Goal: Contribute content: Add original content to the website for others to see

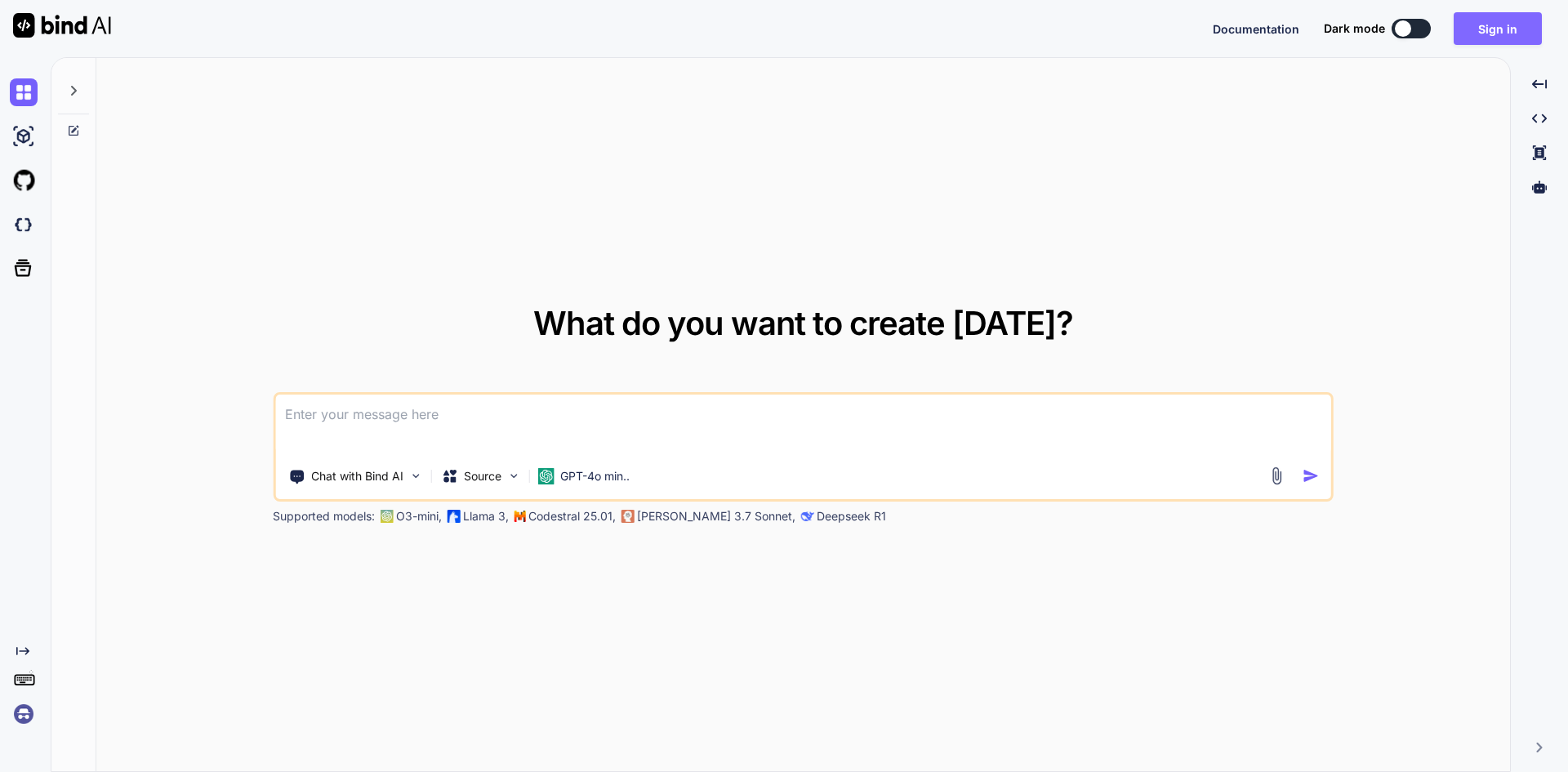
click at [1495, 27] on button "Sign in" at bounding box center [1498, 28] width 89 height 32
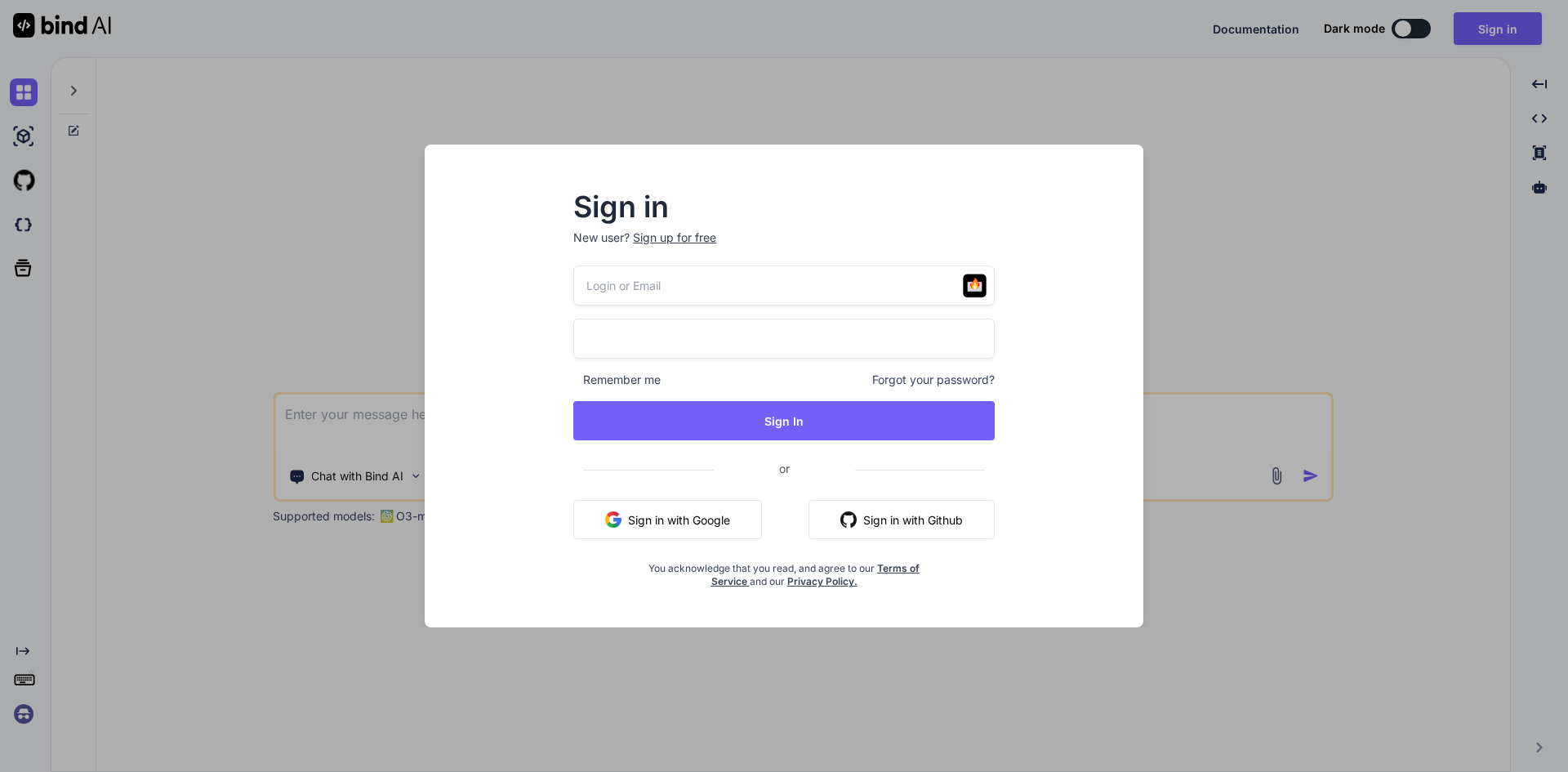
click at [720, 507] on button "Sign in with Google" at bounding box center [668, 519] width 189 height 39
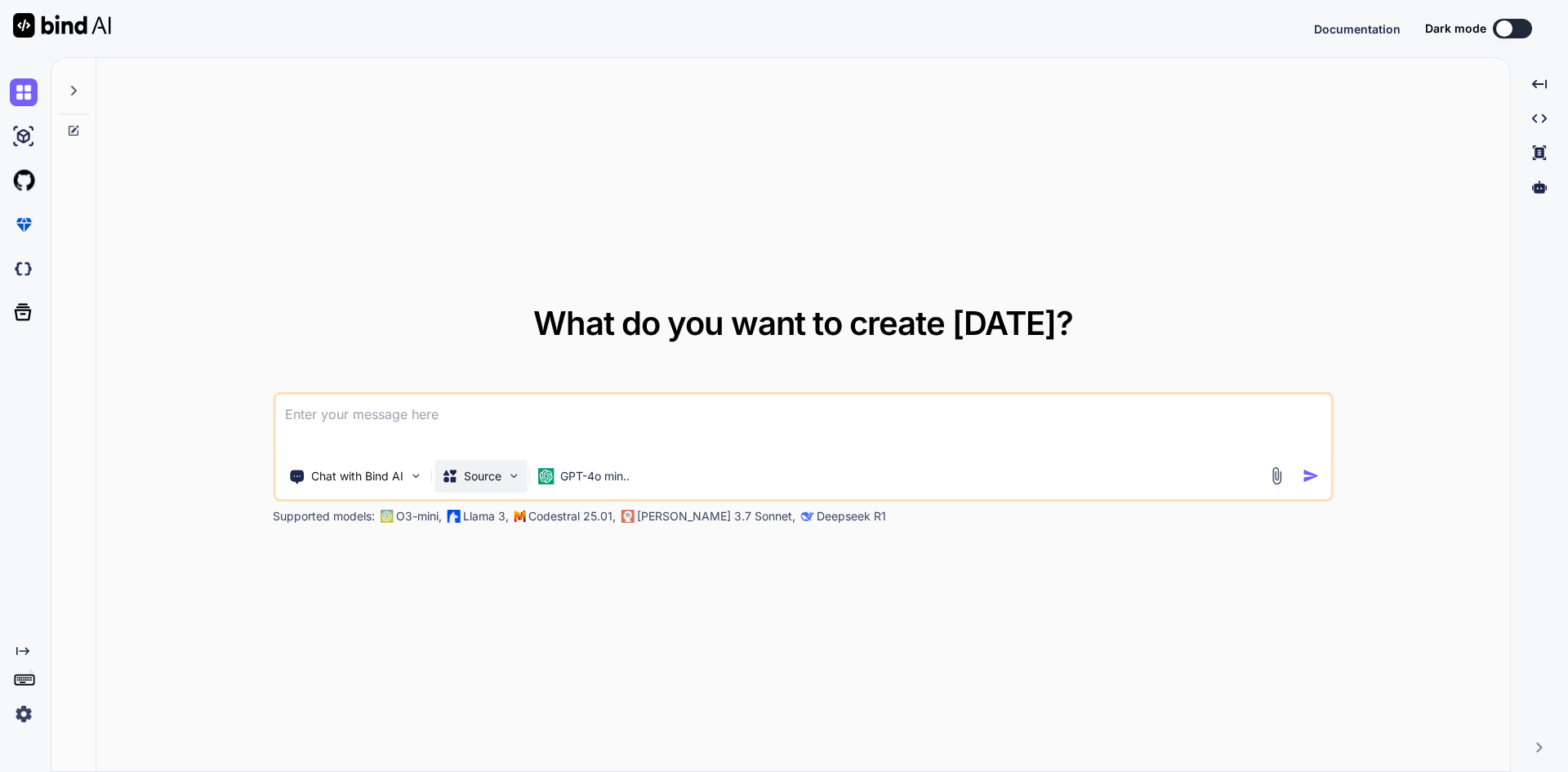
click at [505, 487] on div "Source" at bounding box center [481, 476] width 92 height 32
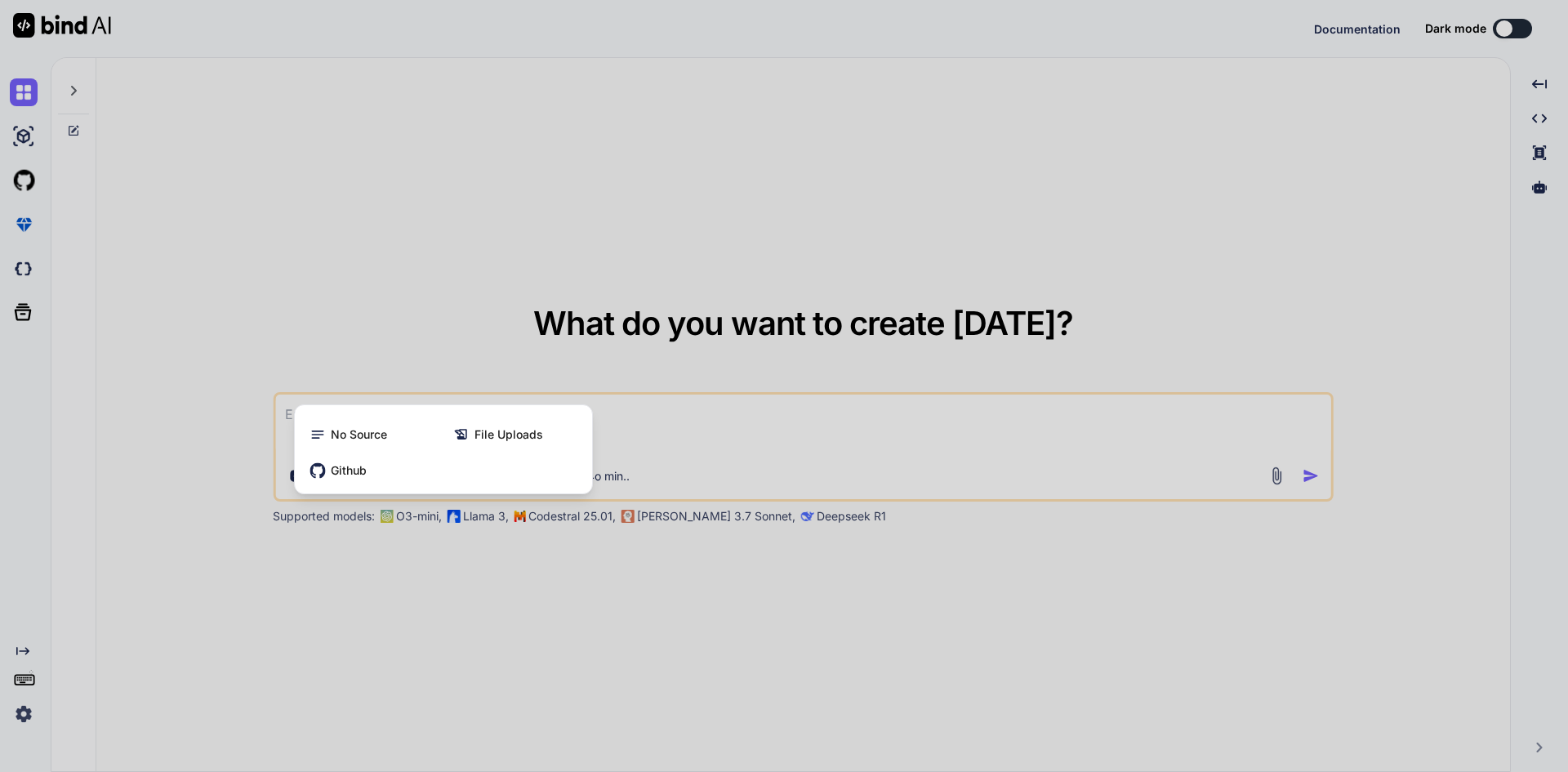
click at [464, 667] on div at bounding box center [784, 386] width 1568 height 772
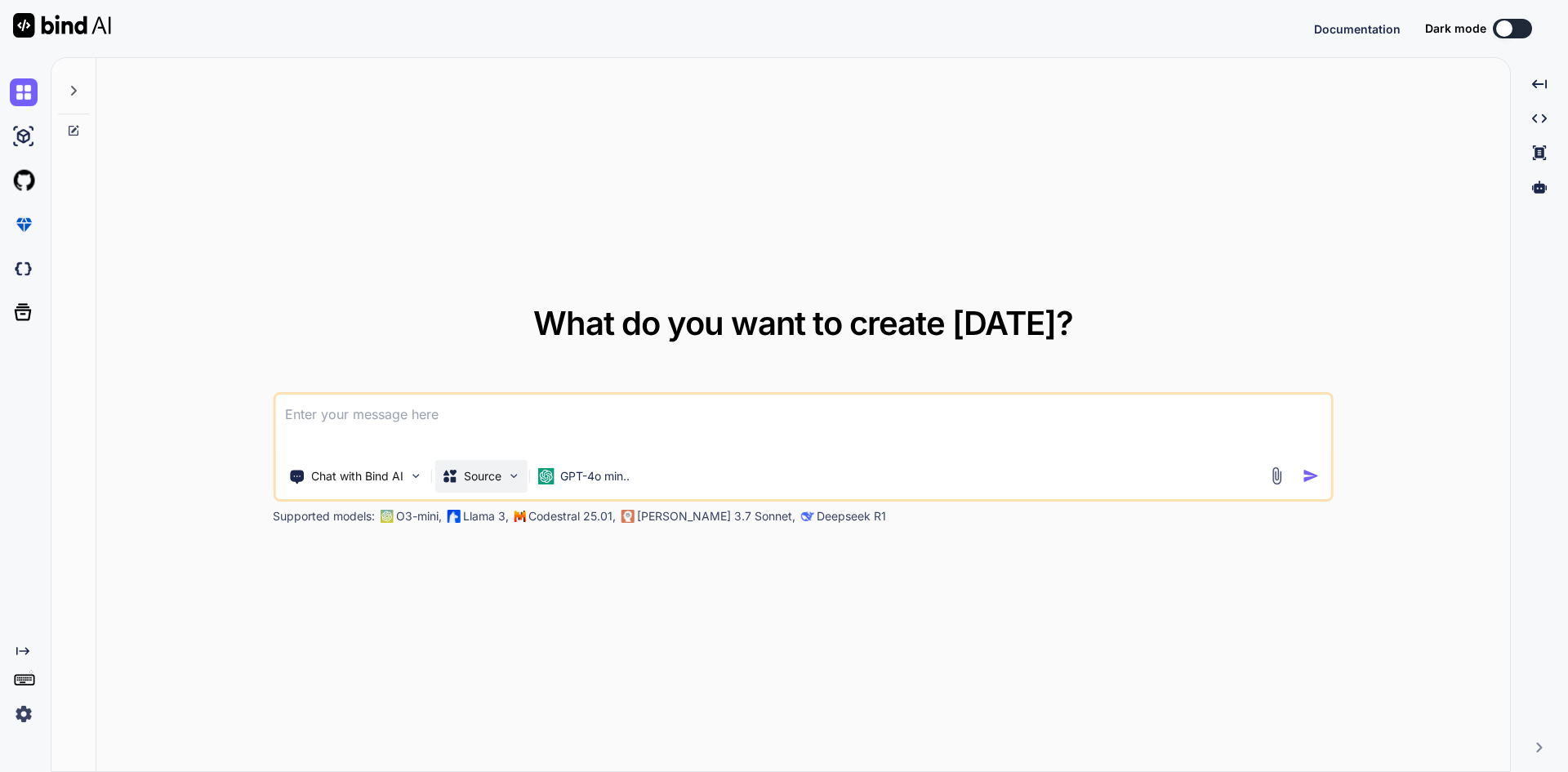
click at [474, 482] on p "Source" at bounding box center [483, 476] width 37 height 17
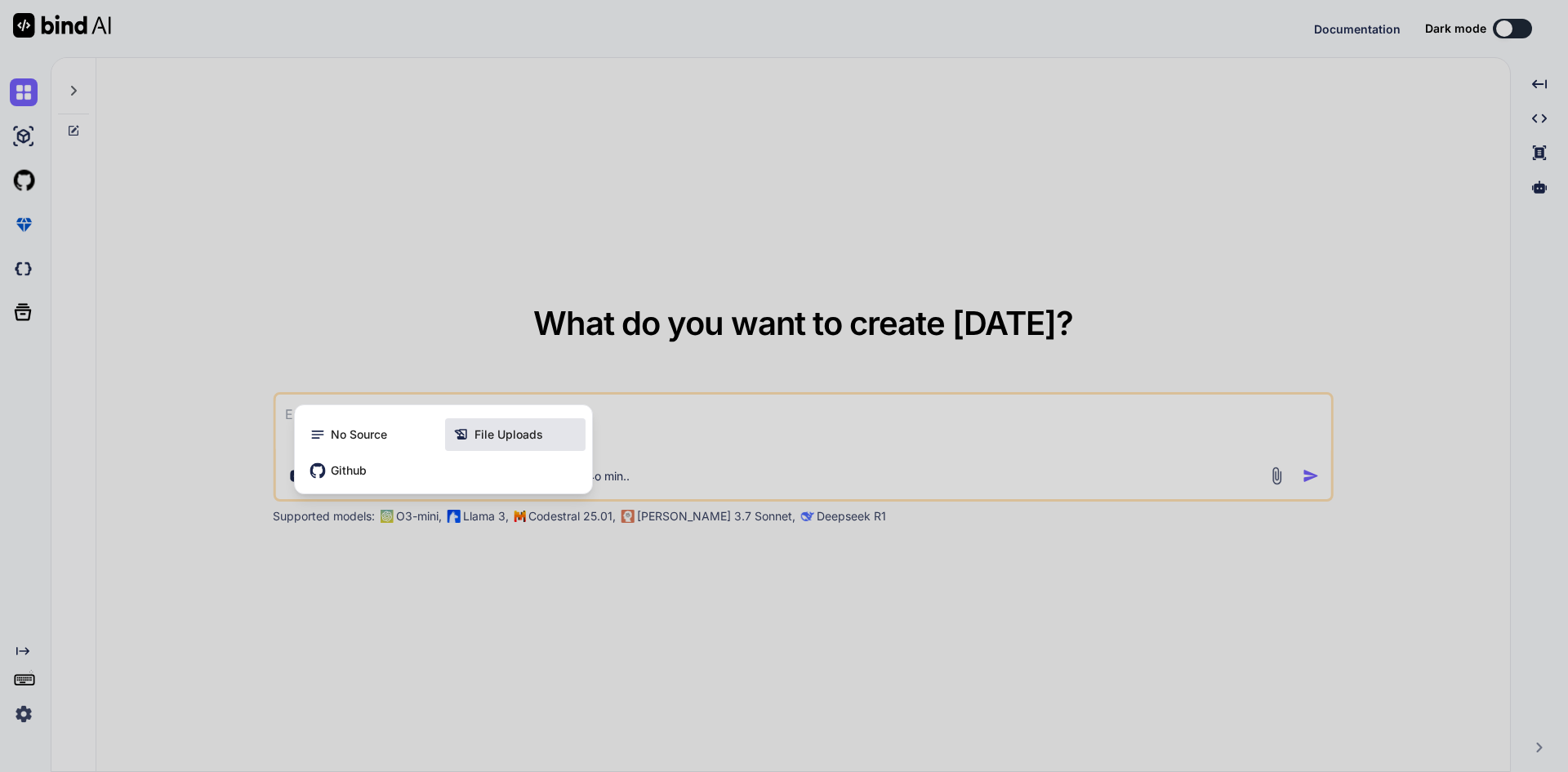
click at [492, 442] on span "File Uploads" at bounding box center [509, 434] width 69 height 17
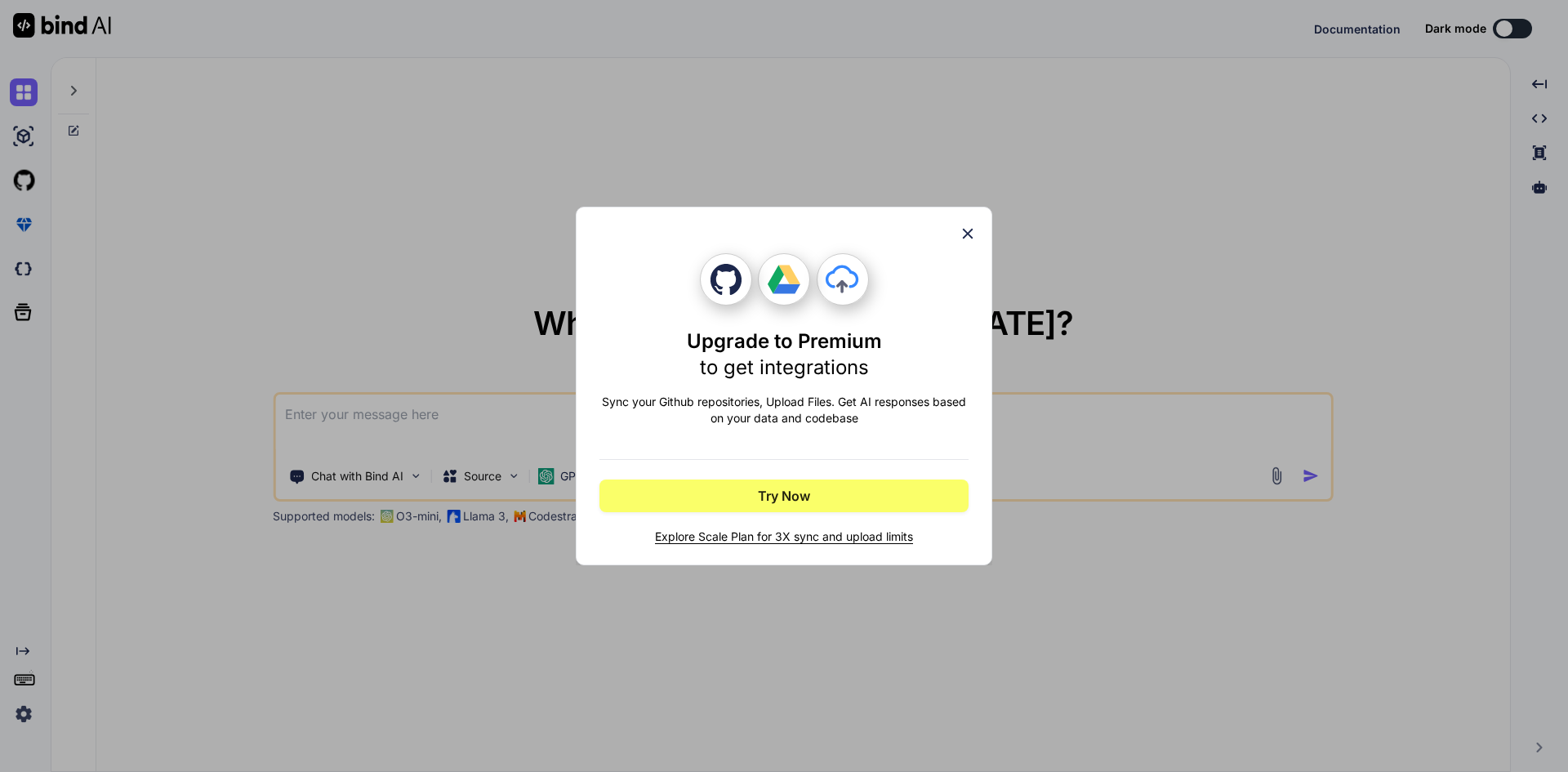
click at [964, 235] on icon at bounding box center [968, 233] width 18 height 18
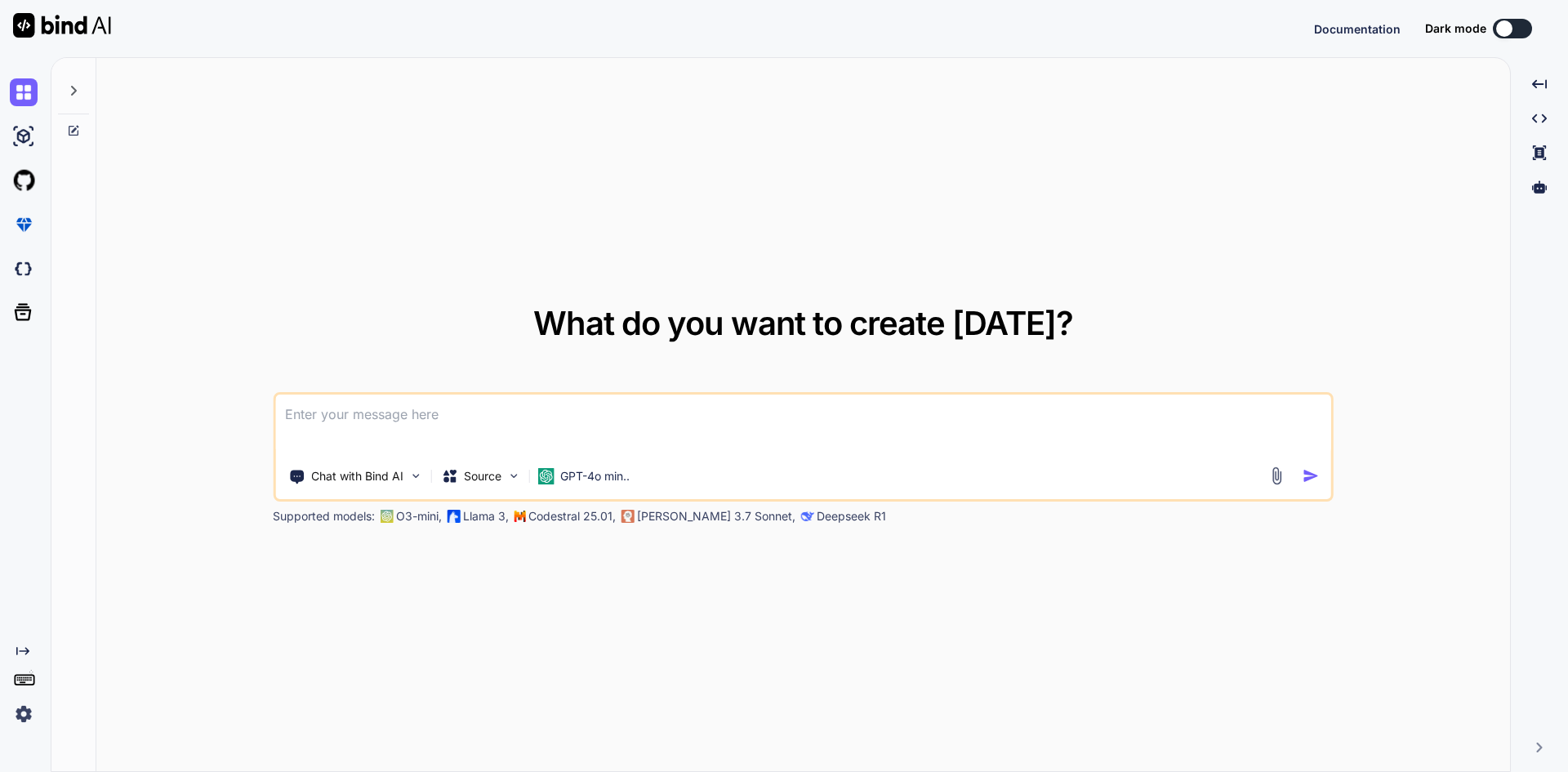
click at [21, 720] on img at bounding box center [24, 714] width 28 height 28
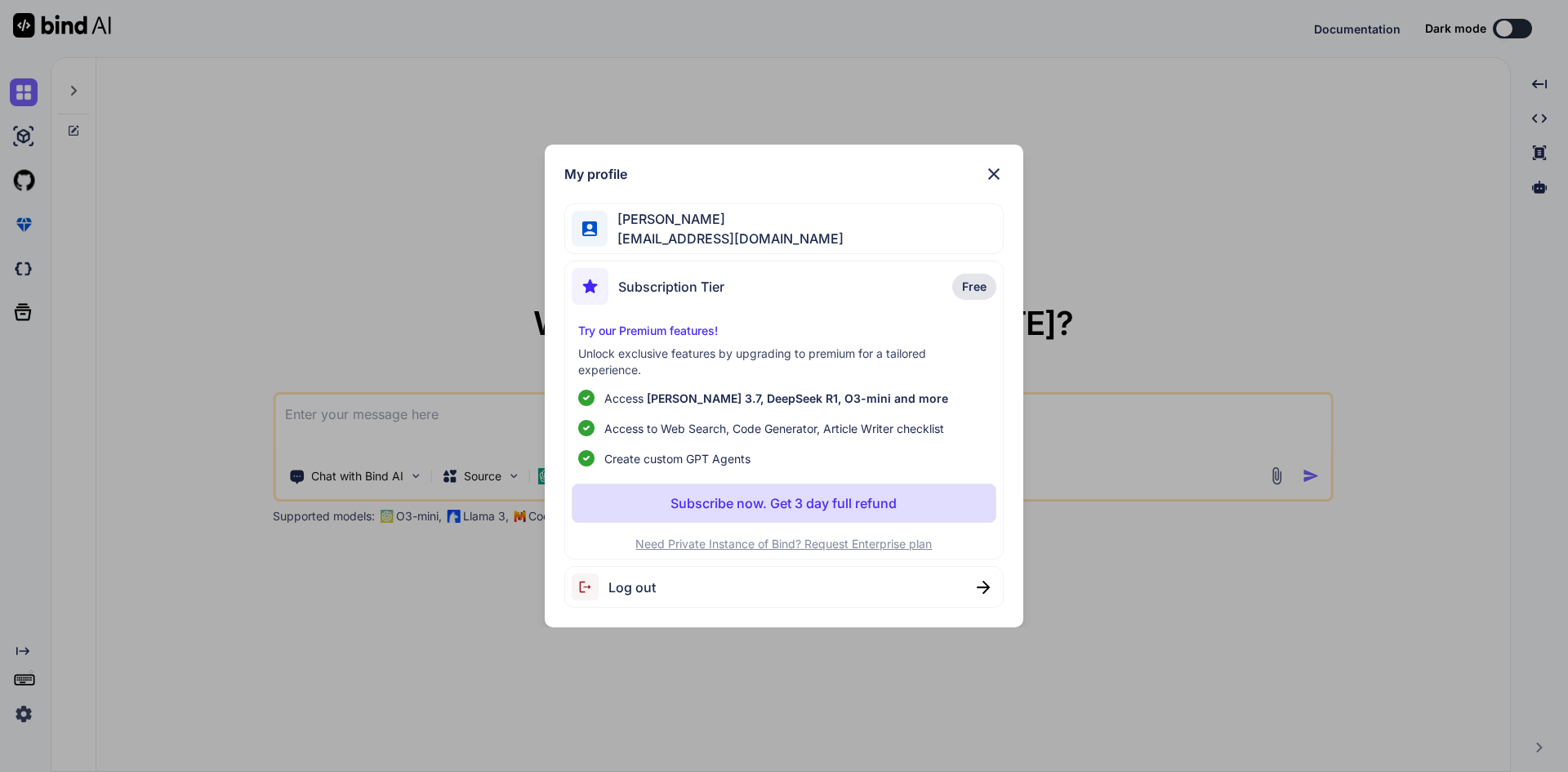
click at [995, 176] on img at bounding box center [995, 174] width 20 height 20
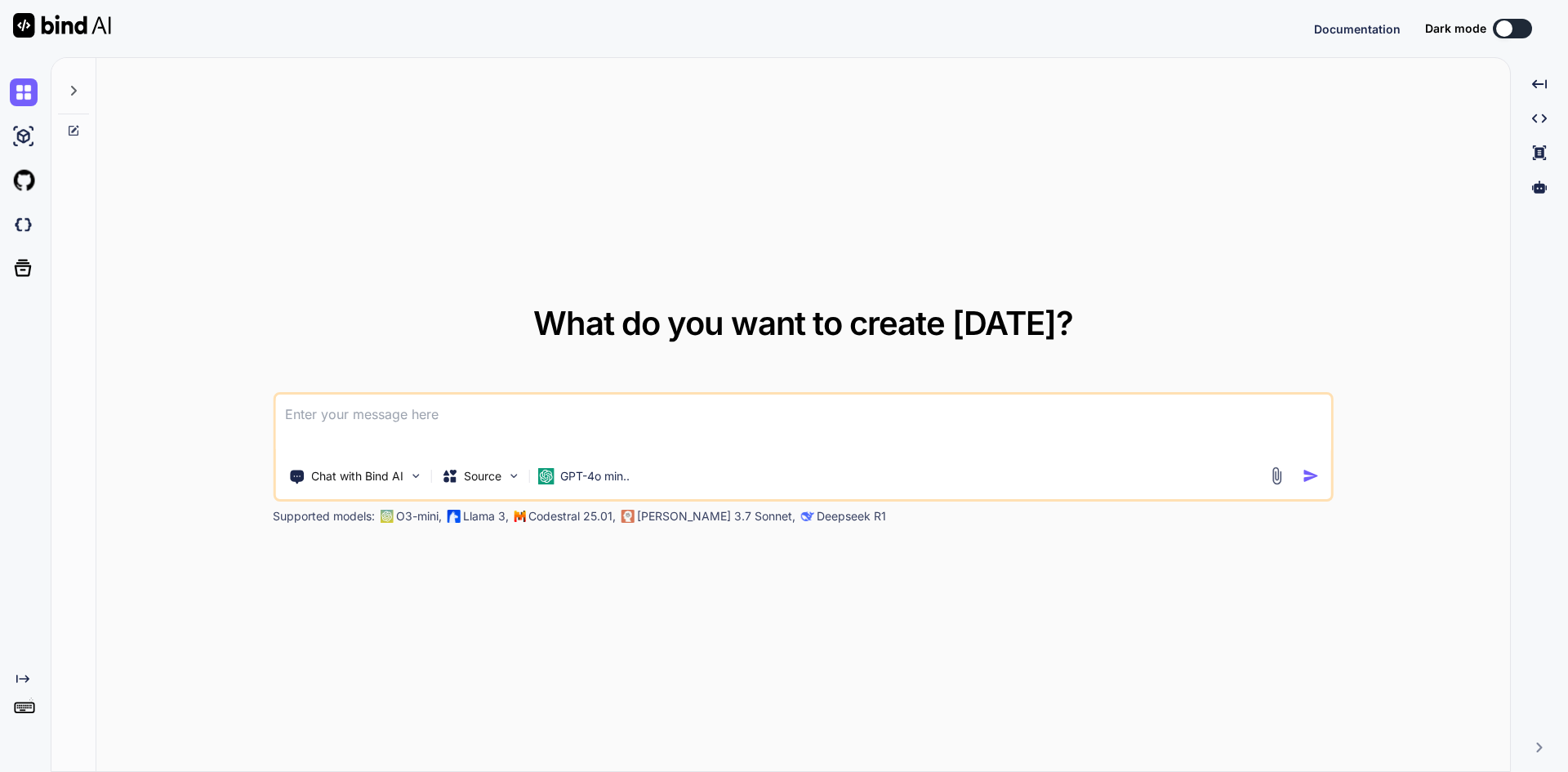
type textarea "x"
click at [1509, 35] on button "Sign in" at bounding box center [1498, 28] width 89 height 32
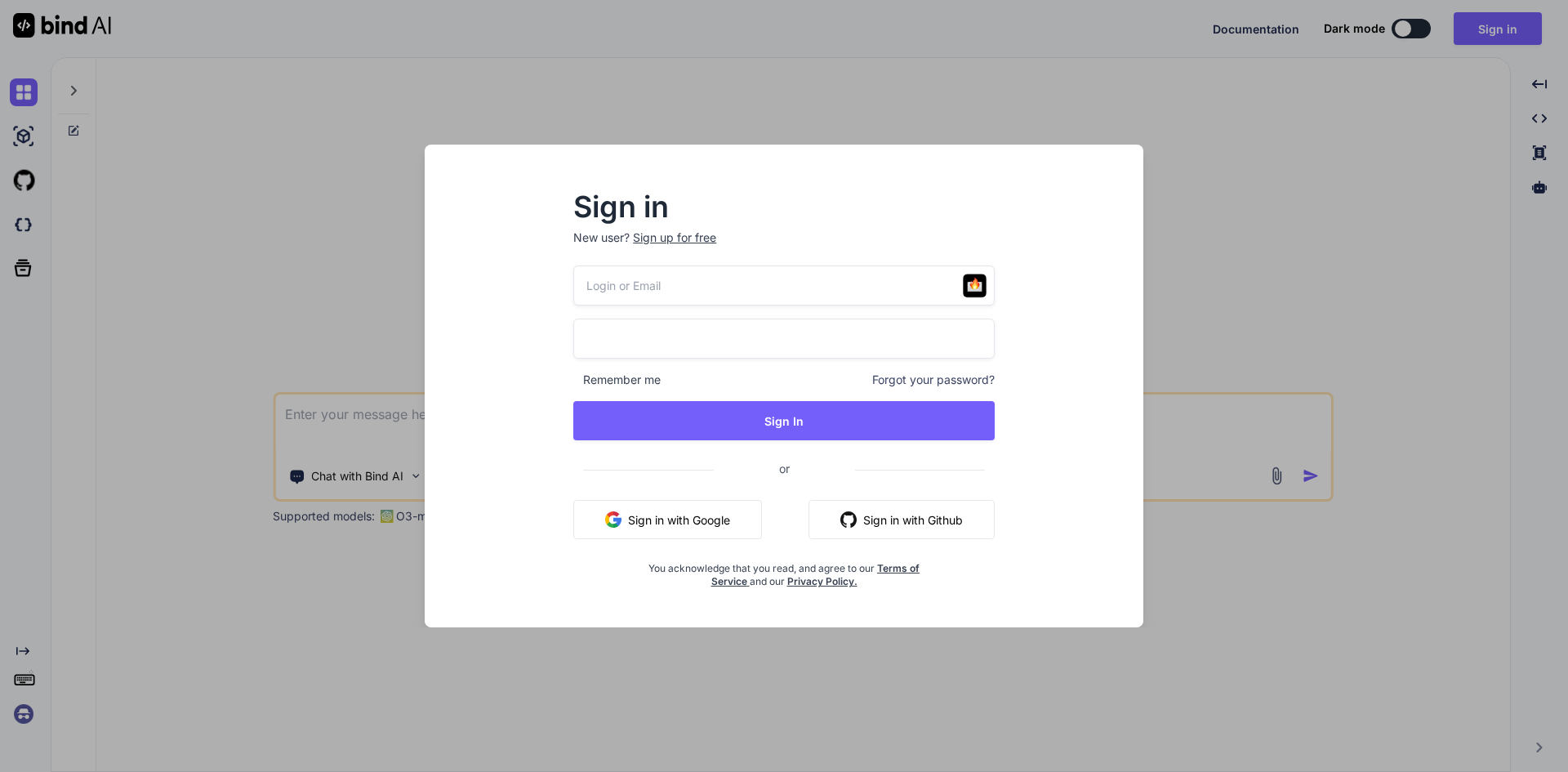
click at [682, 518] on button "Sign in with Google" at bounding box center [668, 519] width 189 height 39
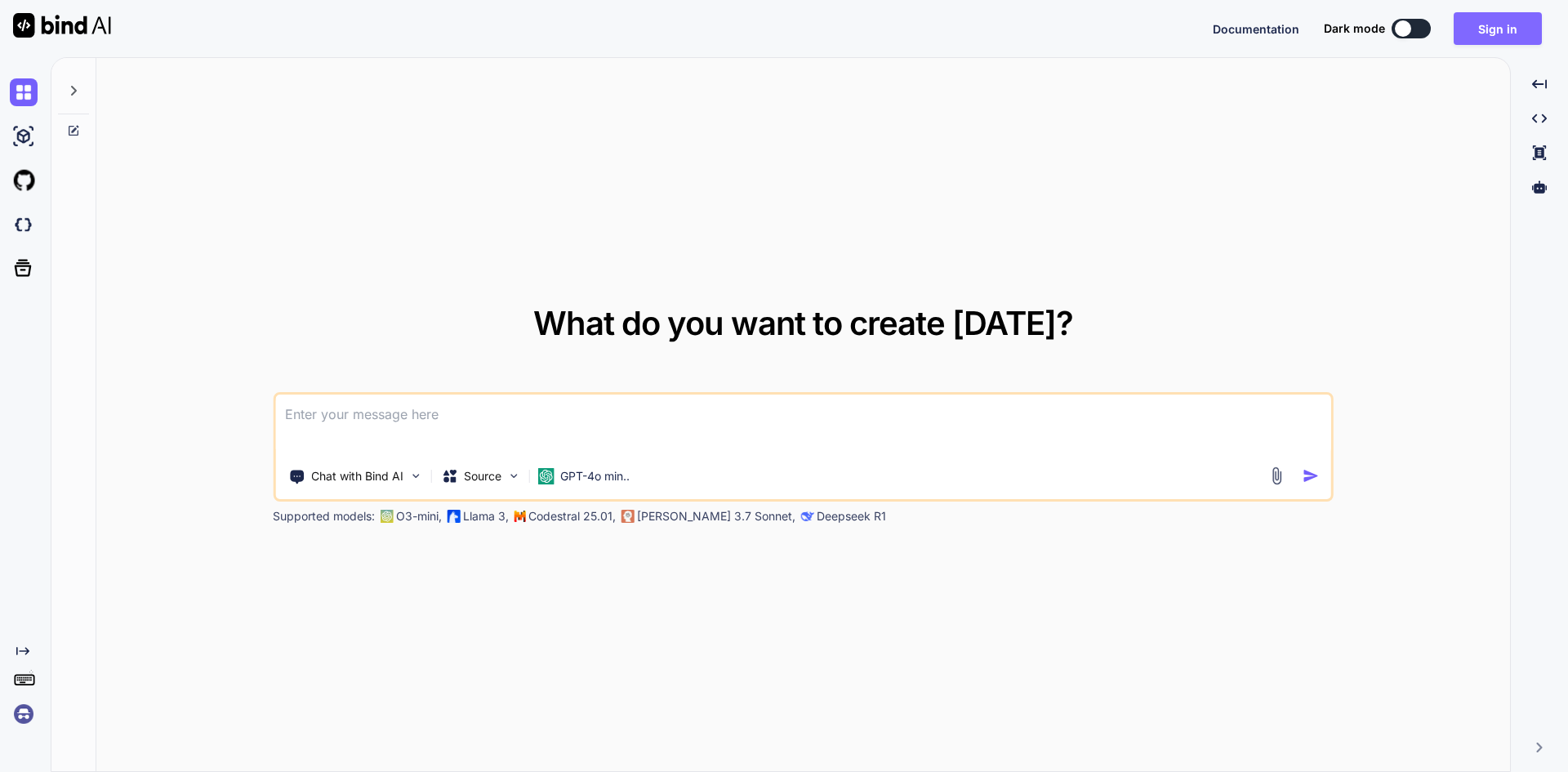
click at [1506, 17] on button "Sign in" at bounding box center [1498, 28] width 89 height 32
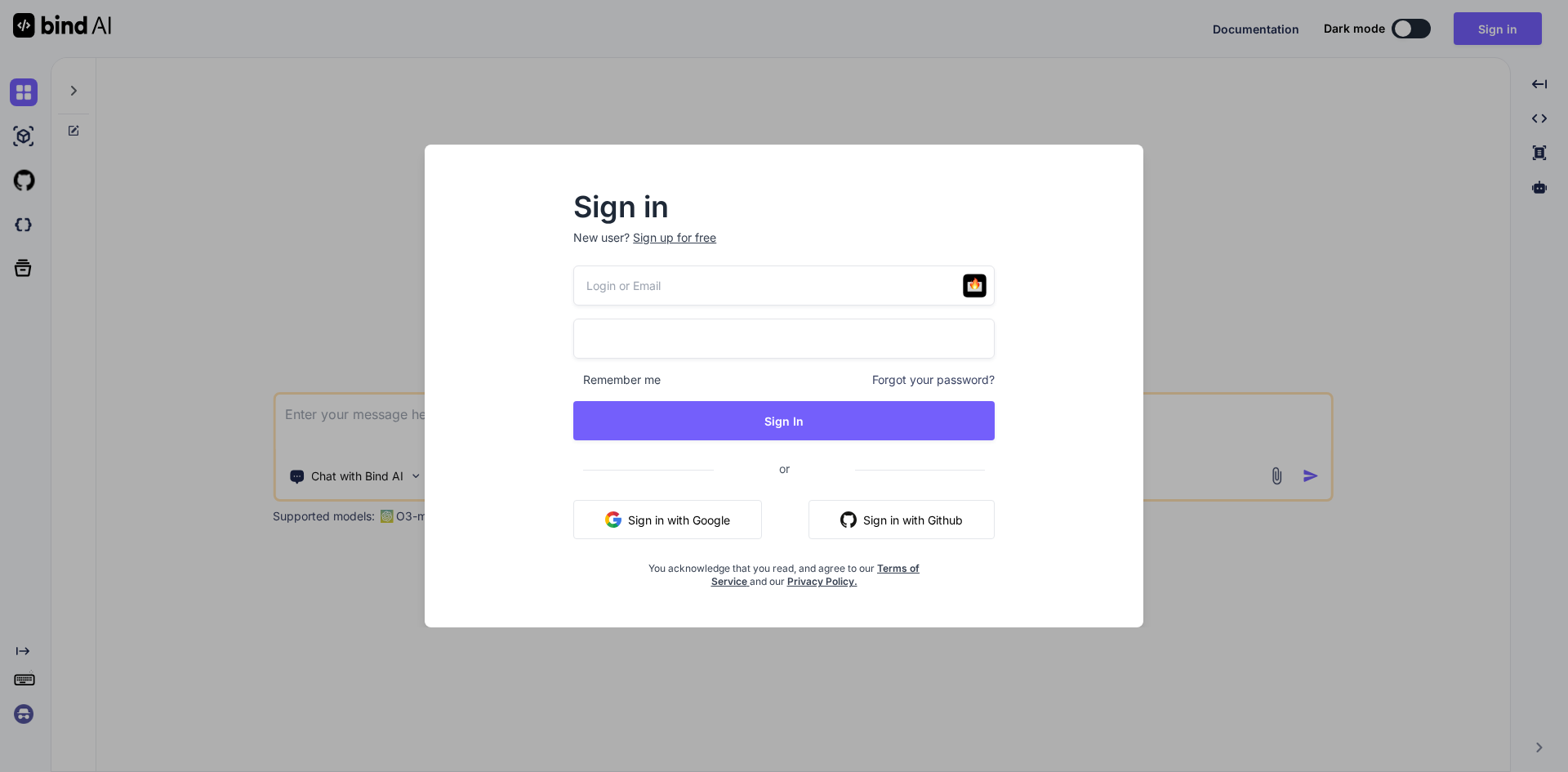
click at [704, 512] on button "Sign in with Google" at bounding box center [668, 519] width 189 height 39
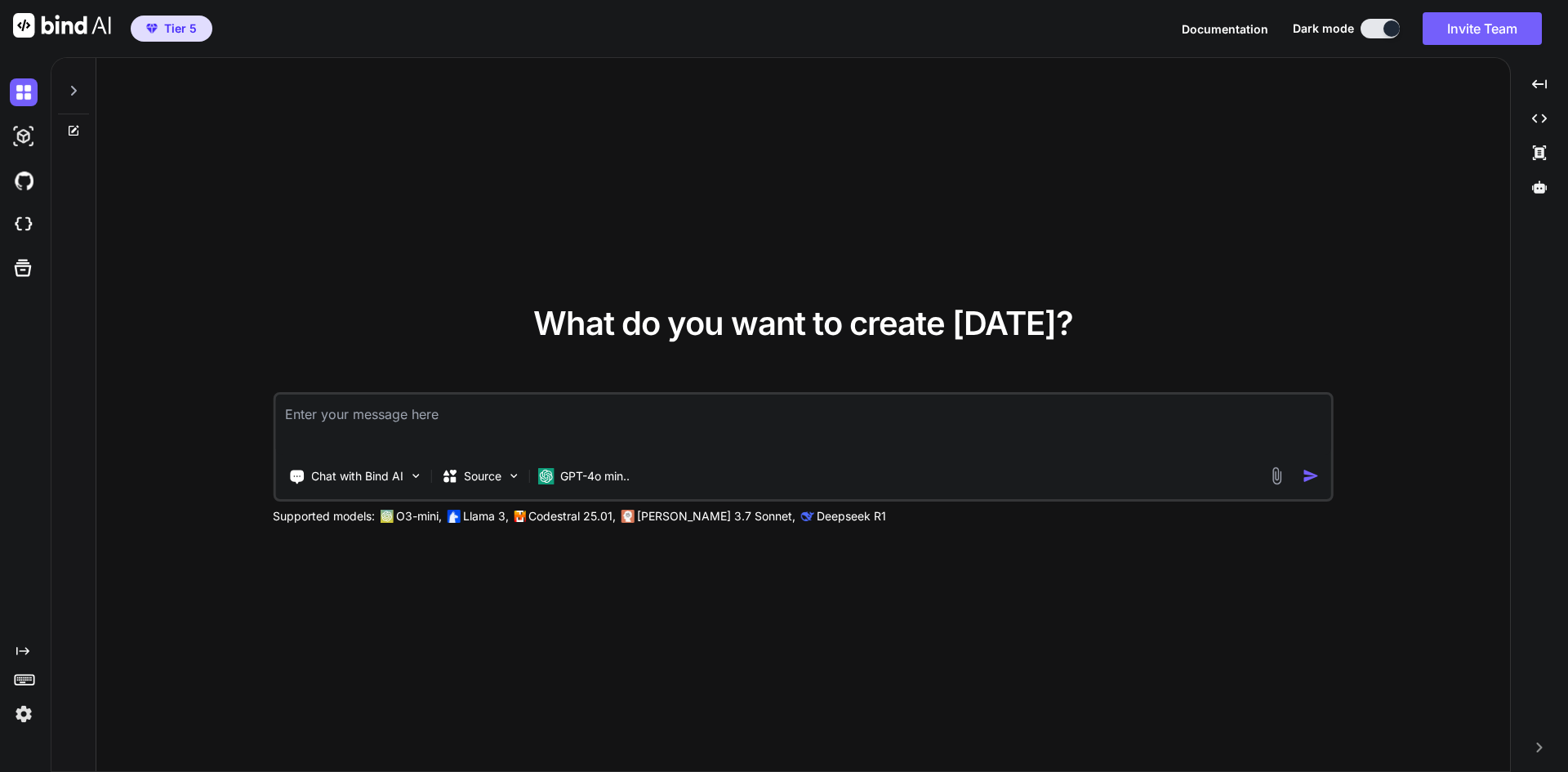
click at [448, 432] on textarea at bounding box center [804, 424] width 1056 height 60
click at [494, 478] on p "Source" at bounding box center [483, 476] width 37 height 17
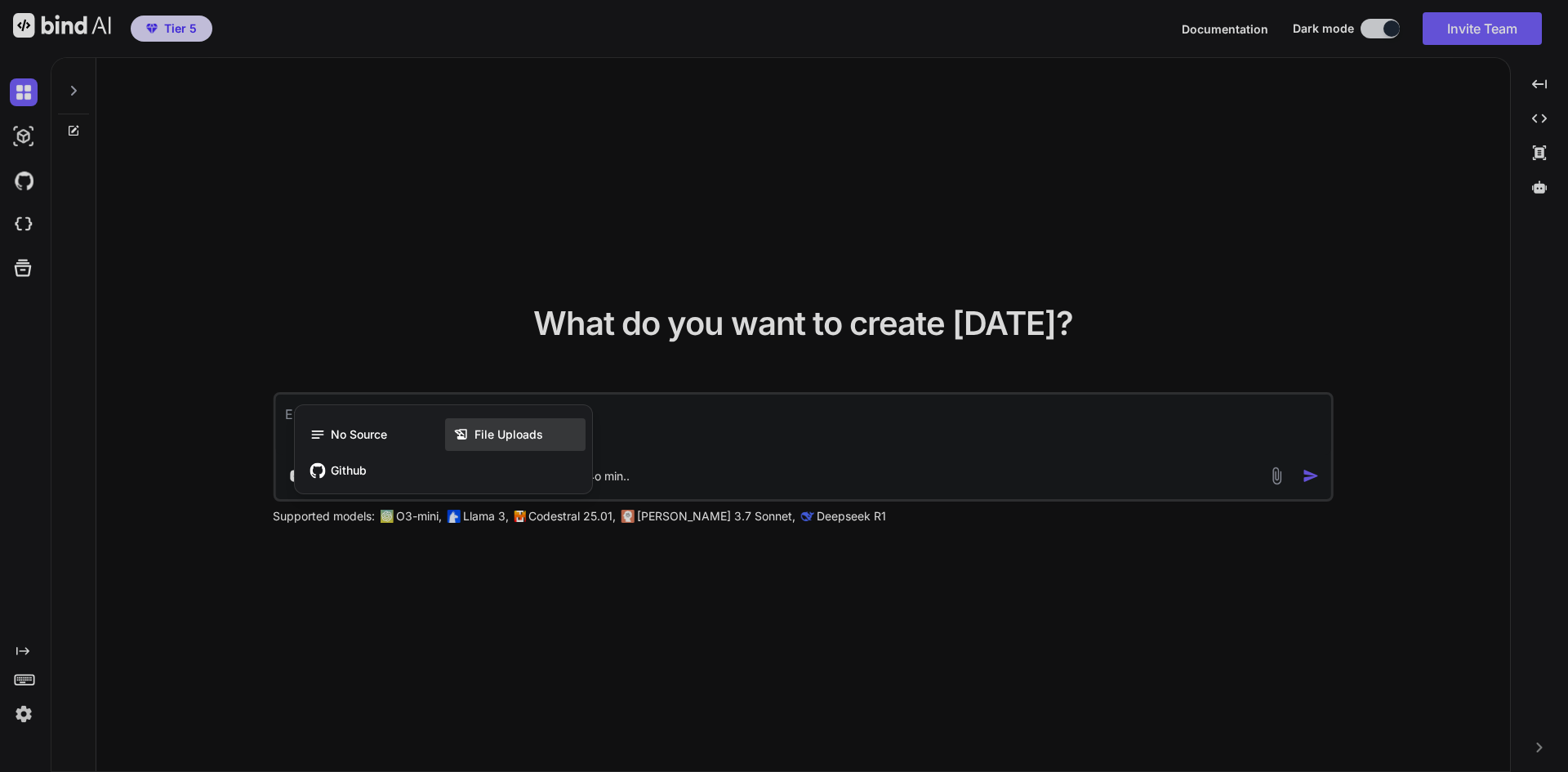
click at [527, 429] on span "File Uploads" at bounding box center [509, 434] width 69 height 17
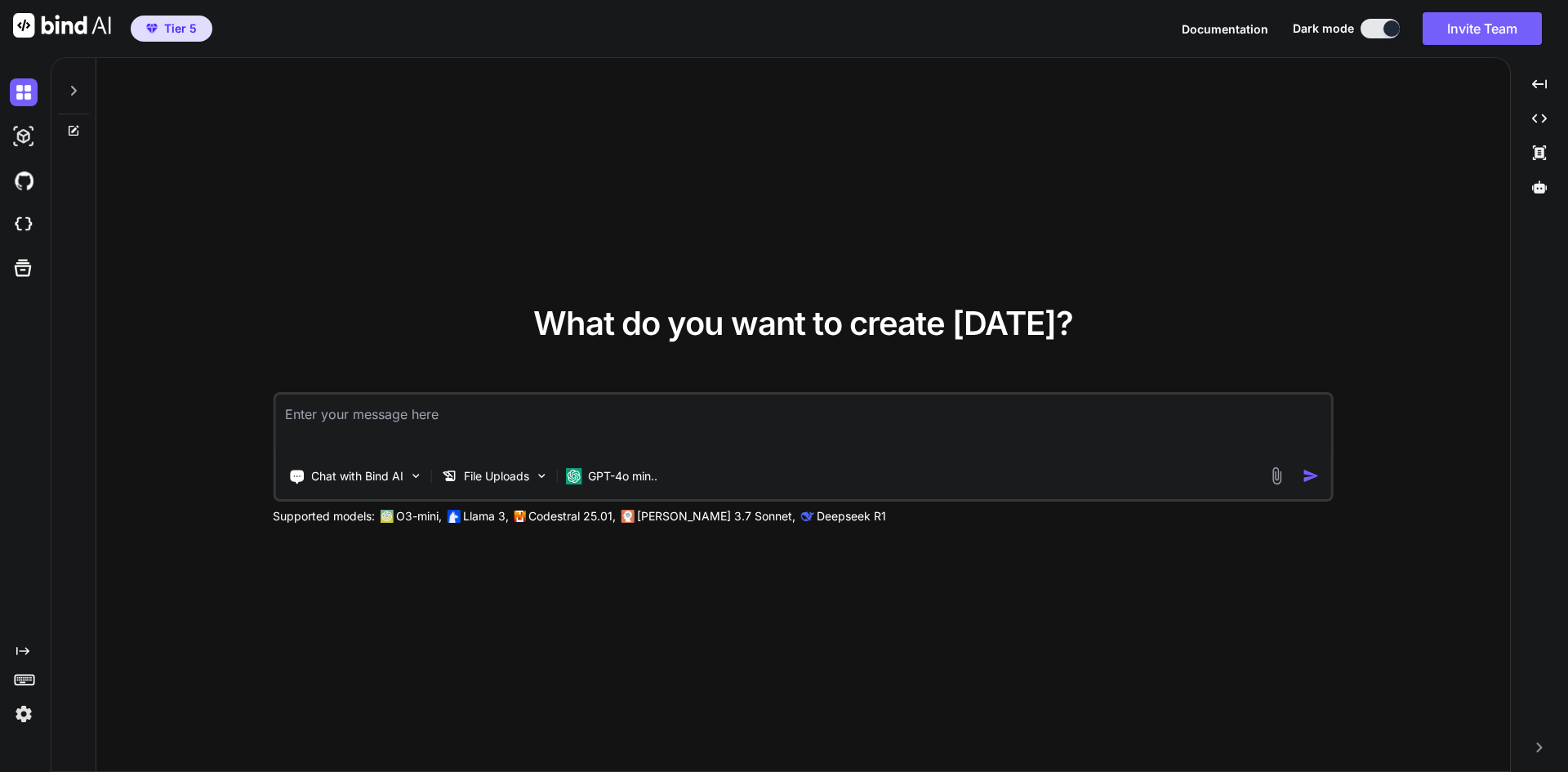
click at [22, 717] on img at bounding box center [24, 714] width 28 height 28
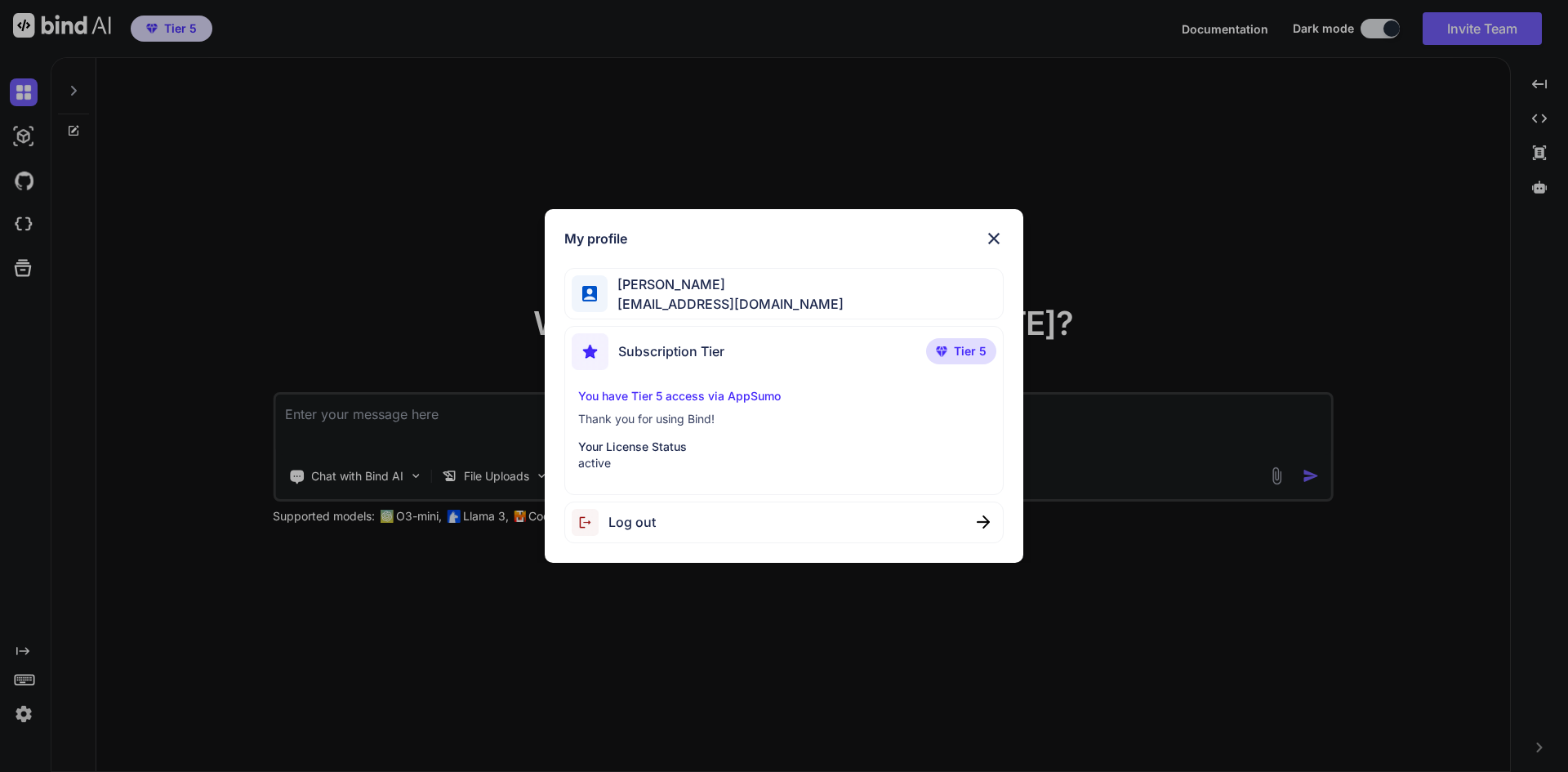
click at [995, 236] on img at bounding box center [995, 239] width 20 height 20
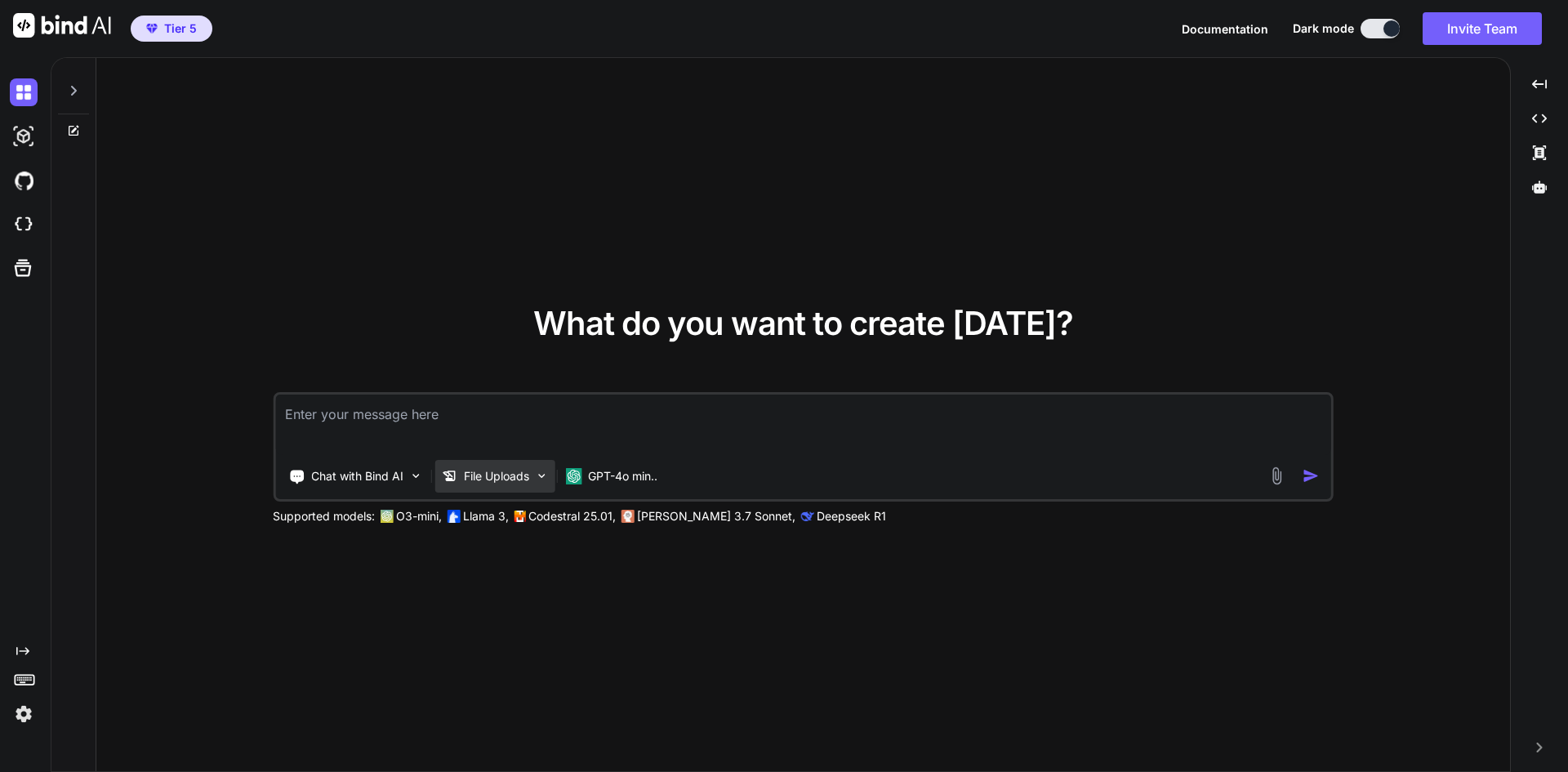
click at [516, 479] on p "File Uploads" at bounding box center [497, 476] width 65 height 17
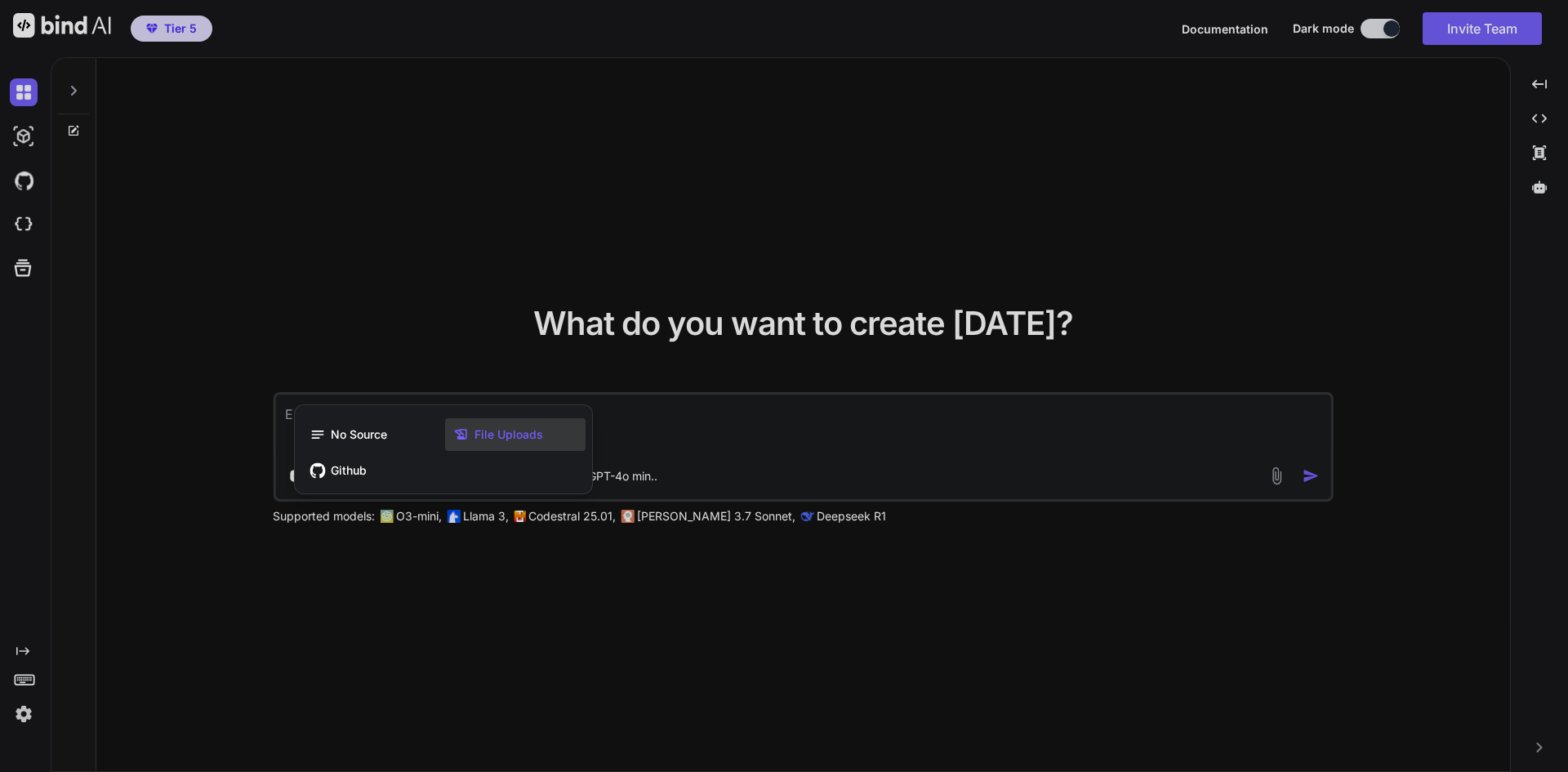
click at [489, 429] on span "File Uploads" at bounding box center [509, 434] width 69 height 17
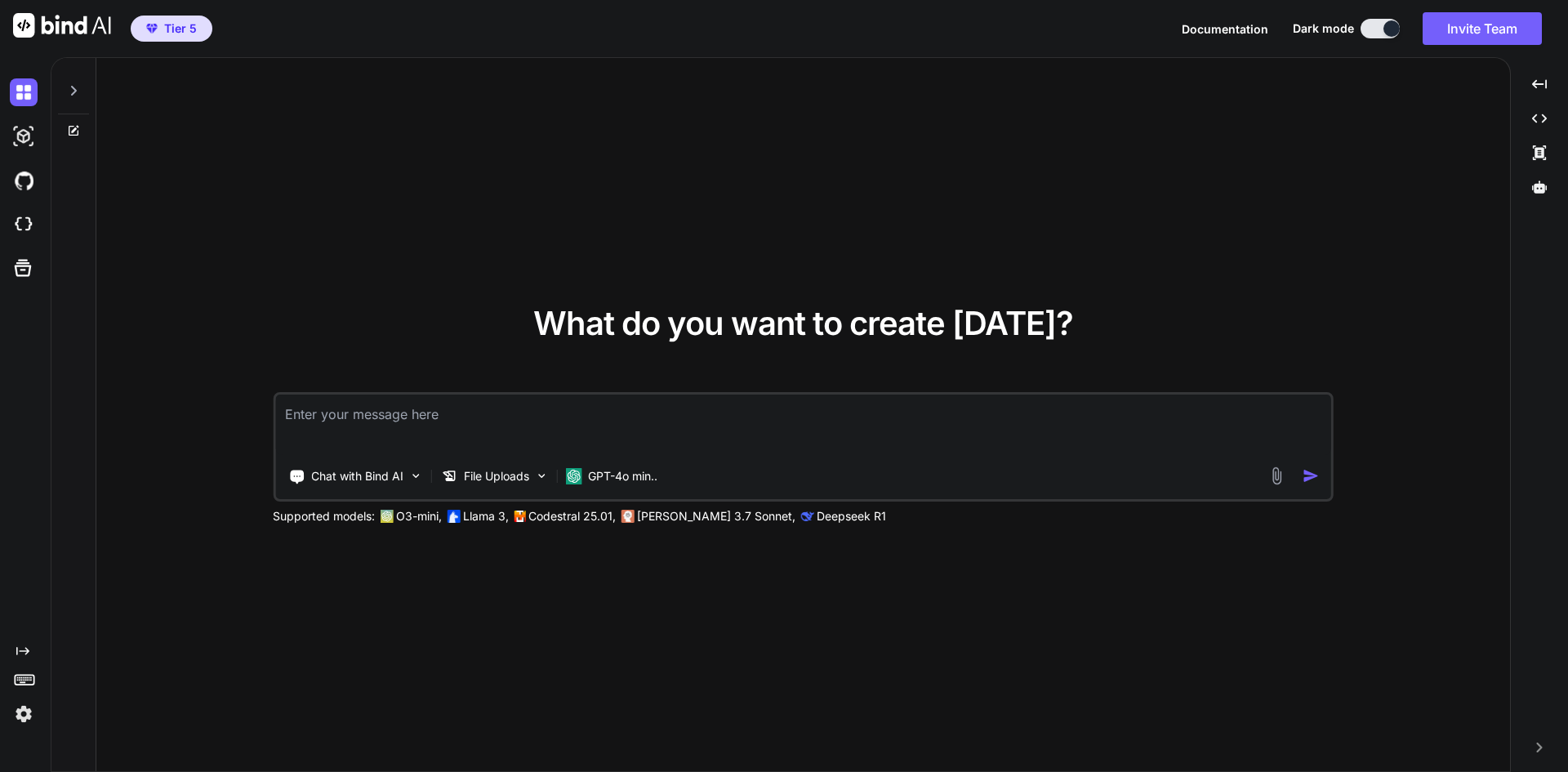
click at [1269, 473] on img at bounding box center [1277, 475] width 19 height 19
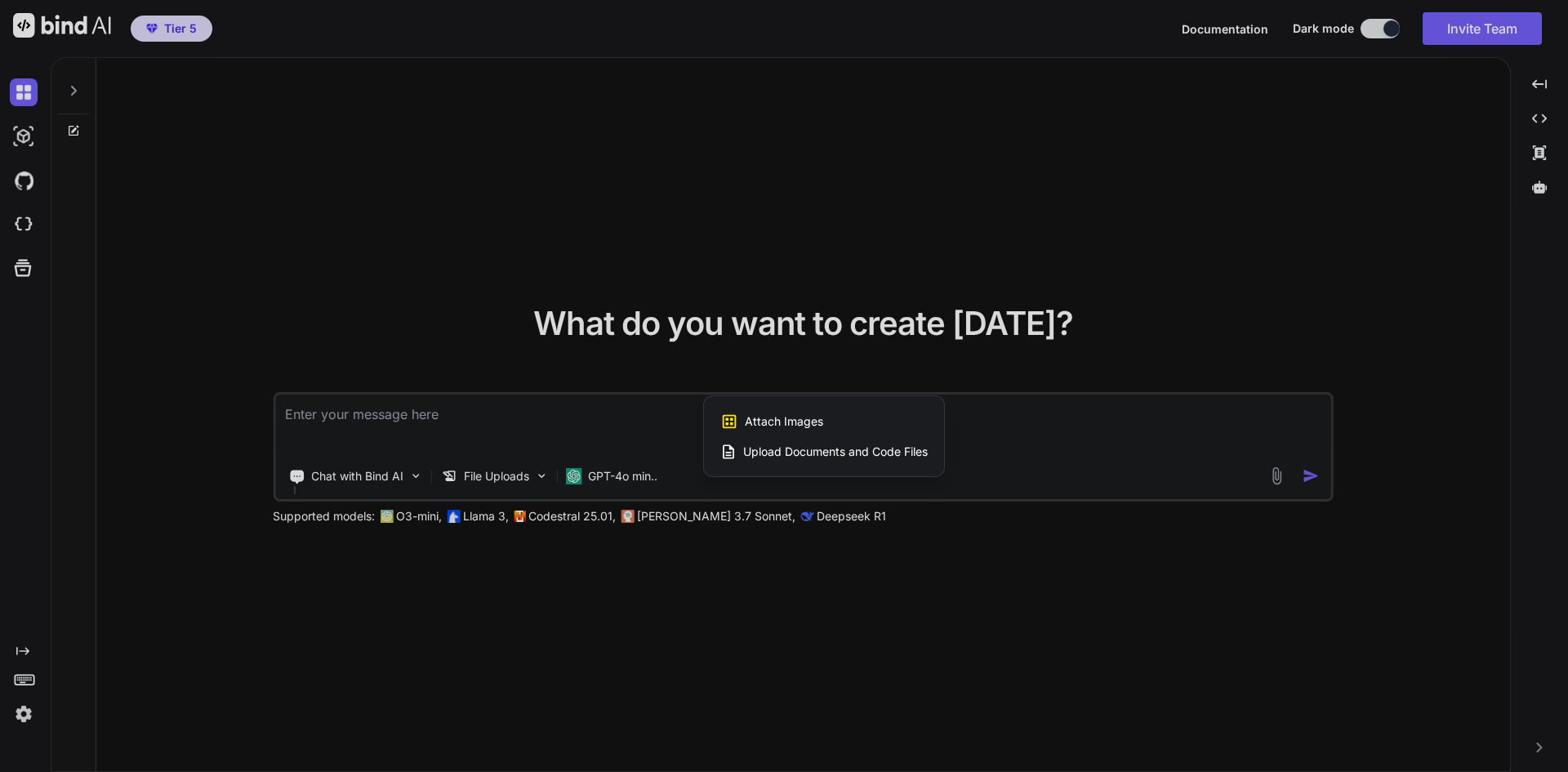
click at [829, 451] on span "Upload Documents and Code Files" at bounding box center [836, 451] width 185 height 17
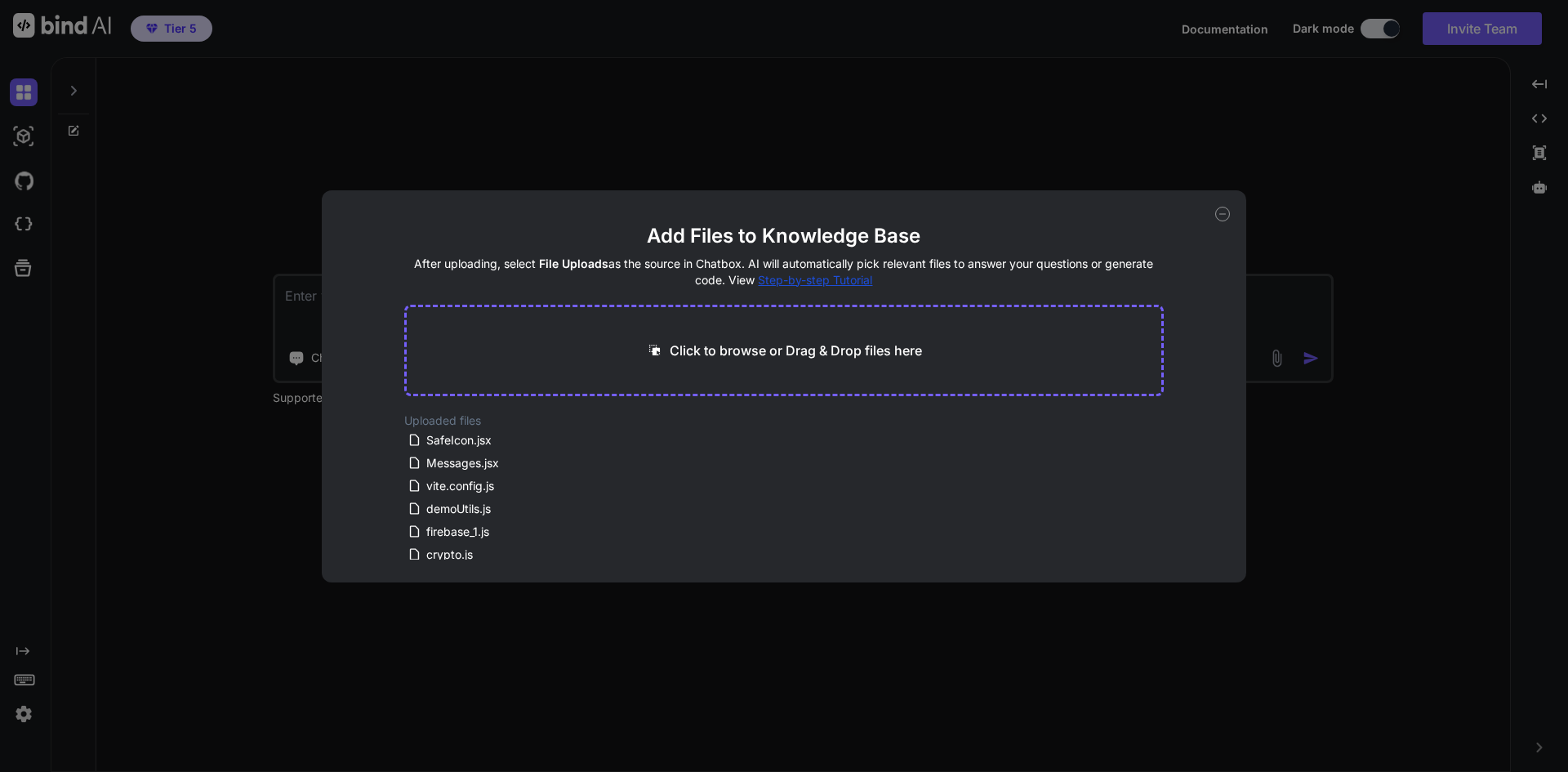
click at [803, 353] on p "Click to browse or Drag & Drop files here" at bounding box center [796, 350] width 253 height 20
type input "C:\fakepath\COMPONENT_LIBRARY_GUIDE.md"
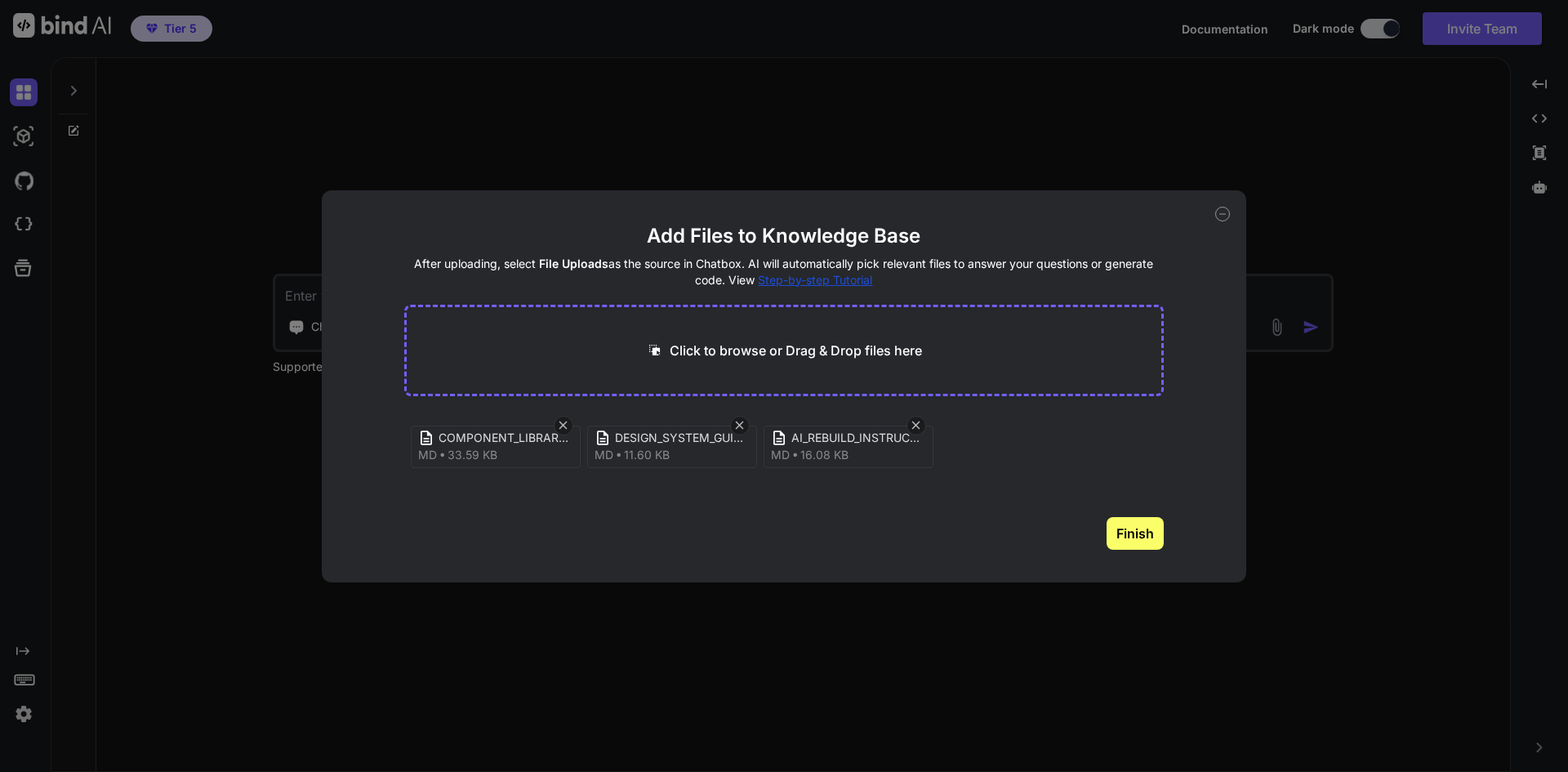
click at [1147, 535] on button "Finish" at bounding box center [1135, 533] width 57 height 32
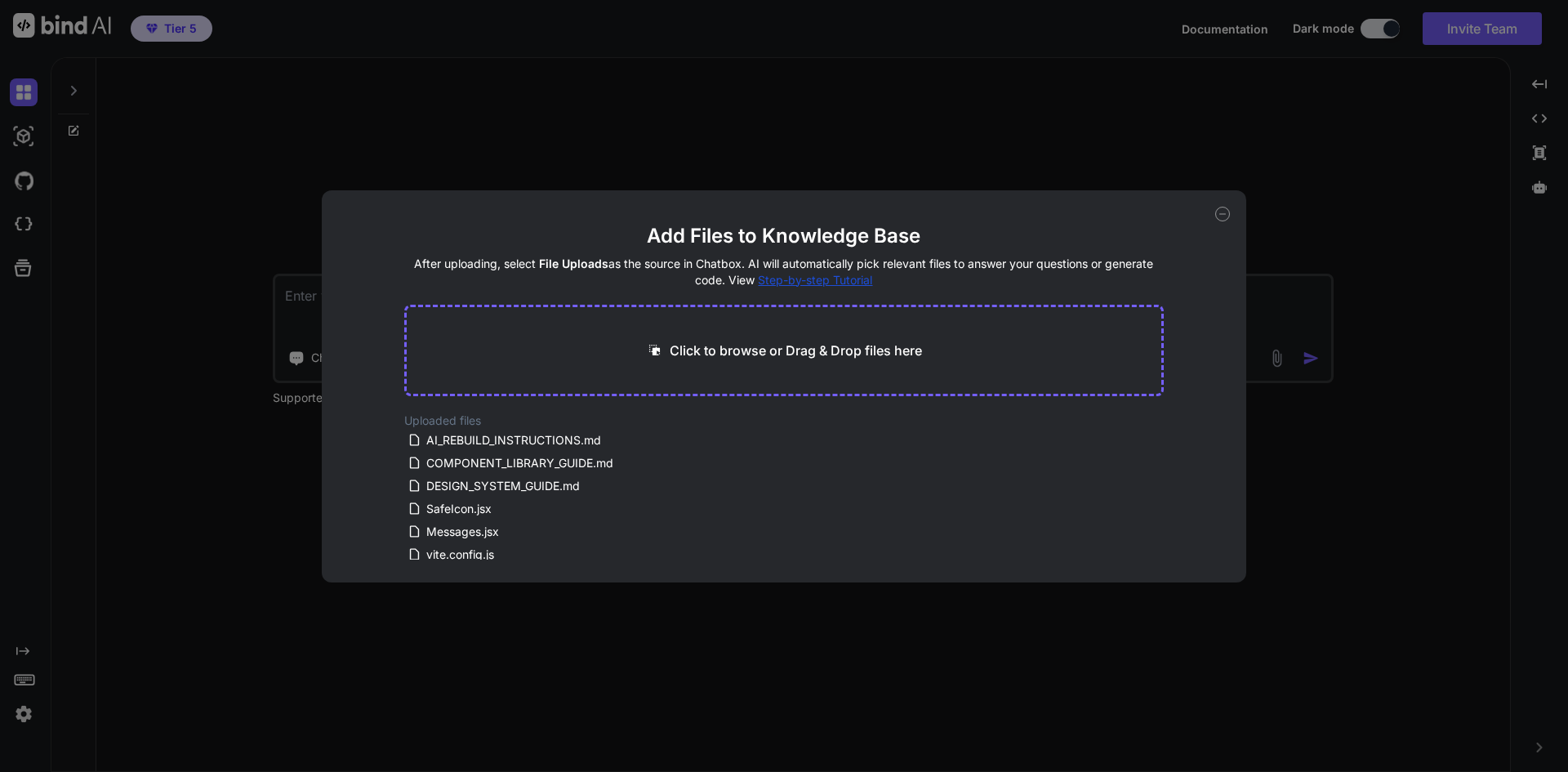
click at [1222, 209] on icon at bounding box center [1223, 213] width 15 height 15
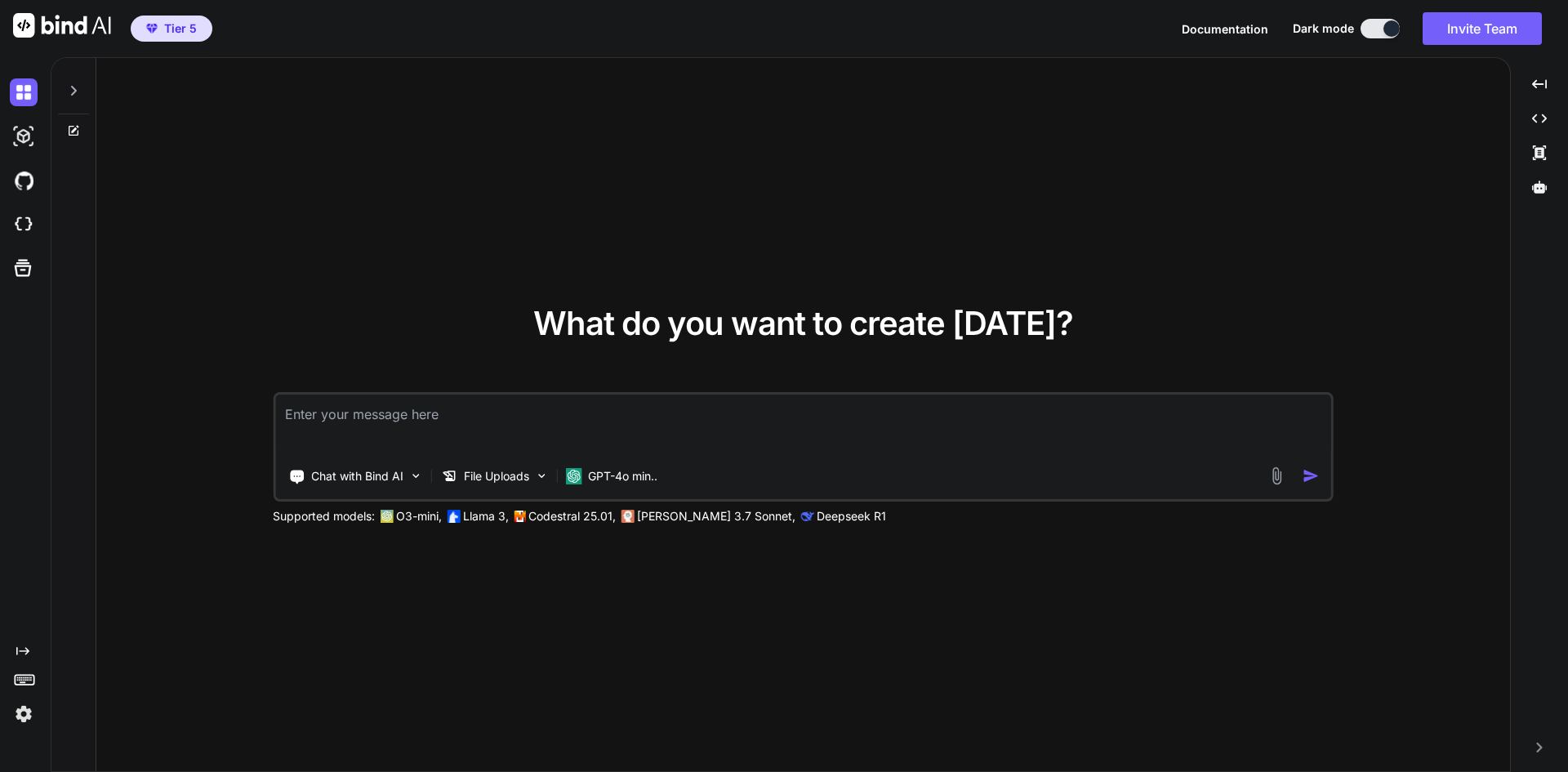
click at [655, 414] on textarea at bounding box center [804, 424] width 1056 height 60
type textarea "pl"
click at [76, 83] on div at bounding box center [74, 86] width 31 height 56
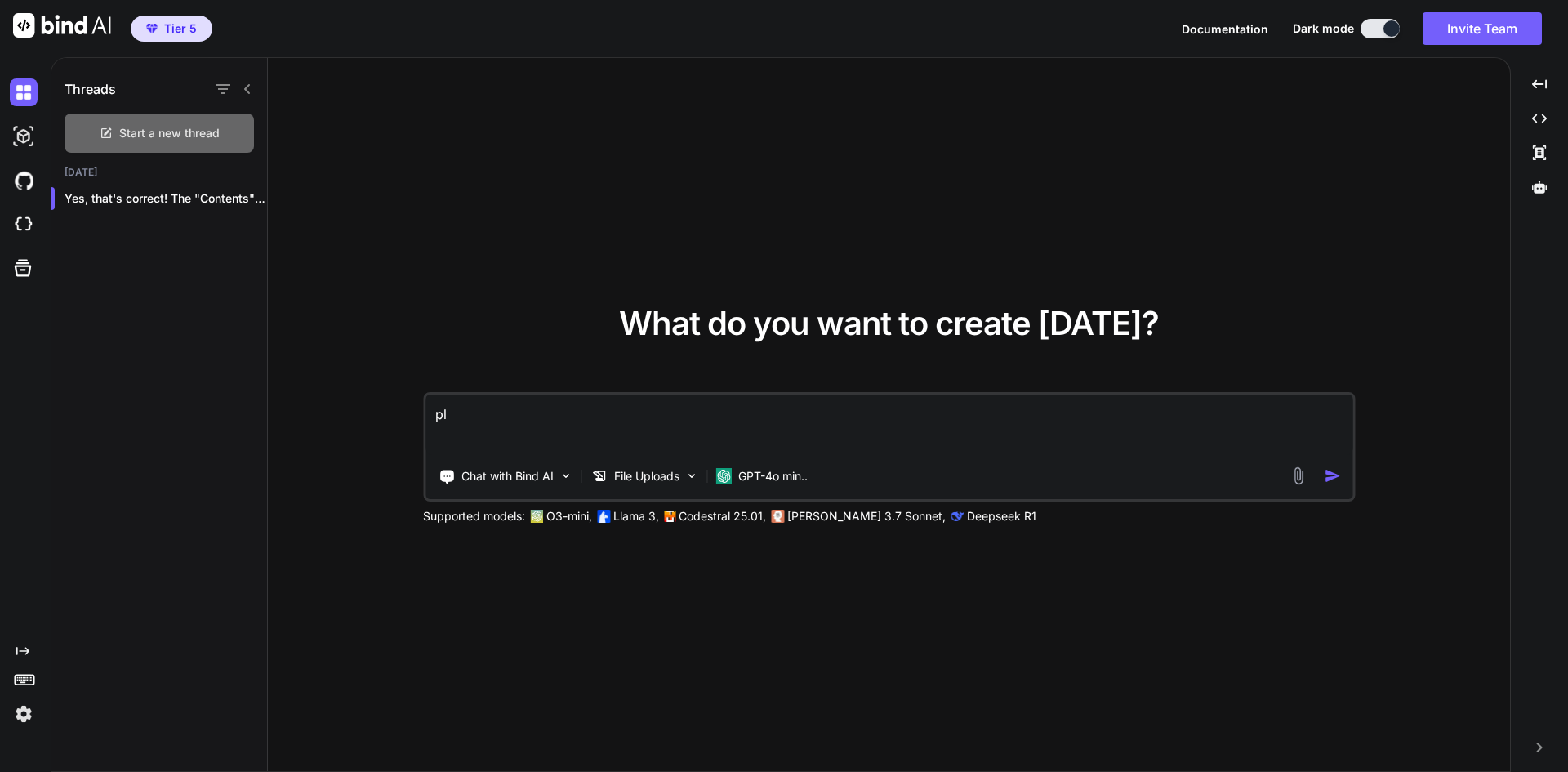
click at [109, 129] on icon at bounding box center [106, 131] width 7 height 7
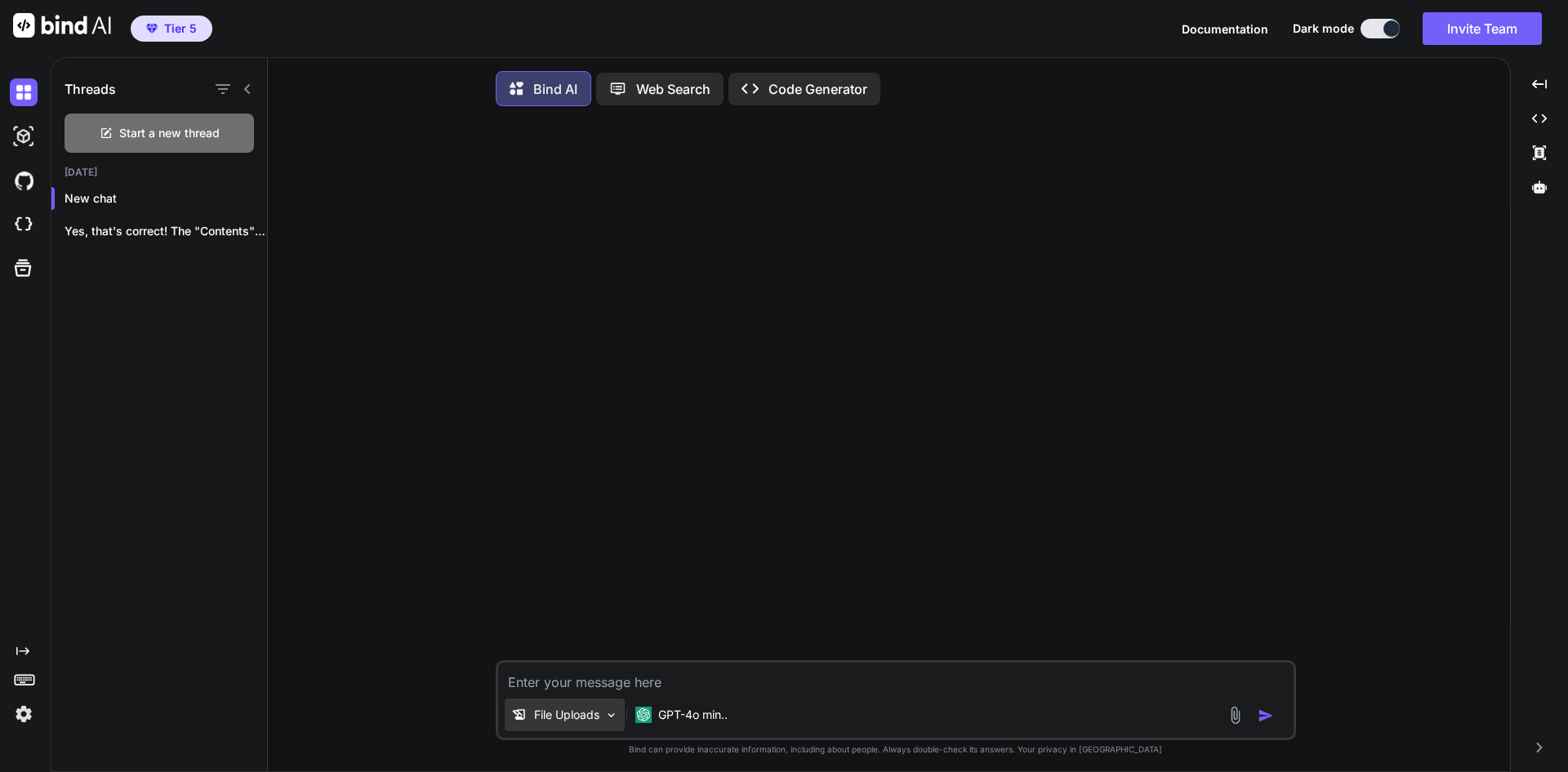
click at [589, 715] on p "File Uploads" at bounding box center [567, 714] width 65 height 17
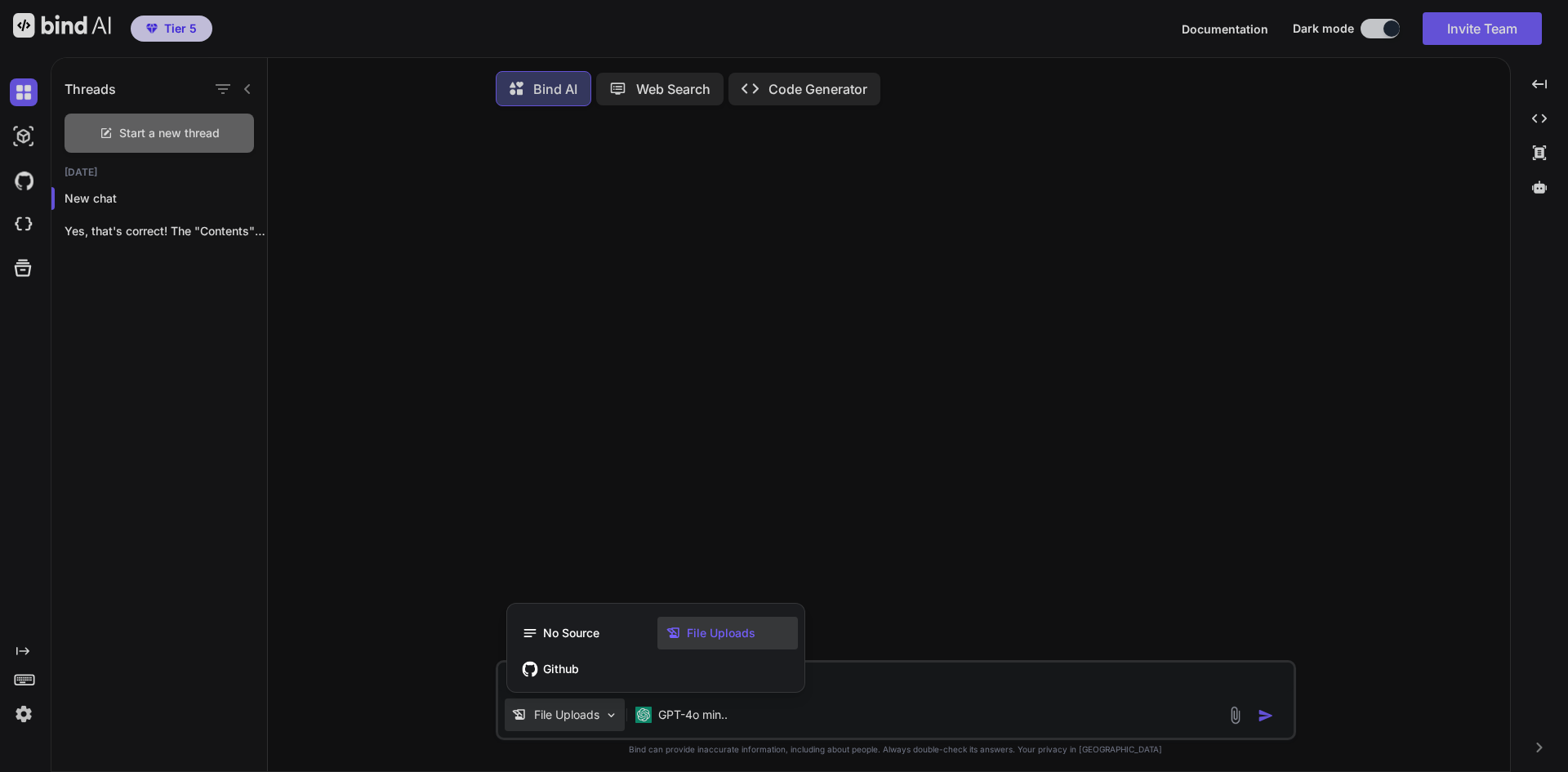
click at [695, 645] on div "File Uploads" at bounding box center [728, 632] width 141 height 32
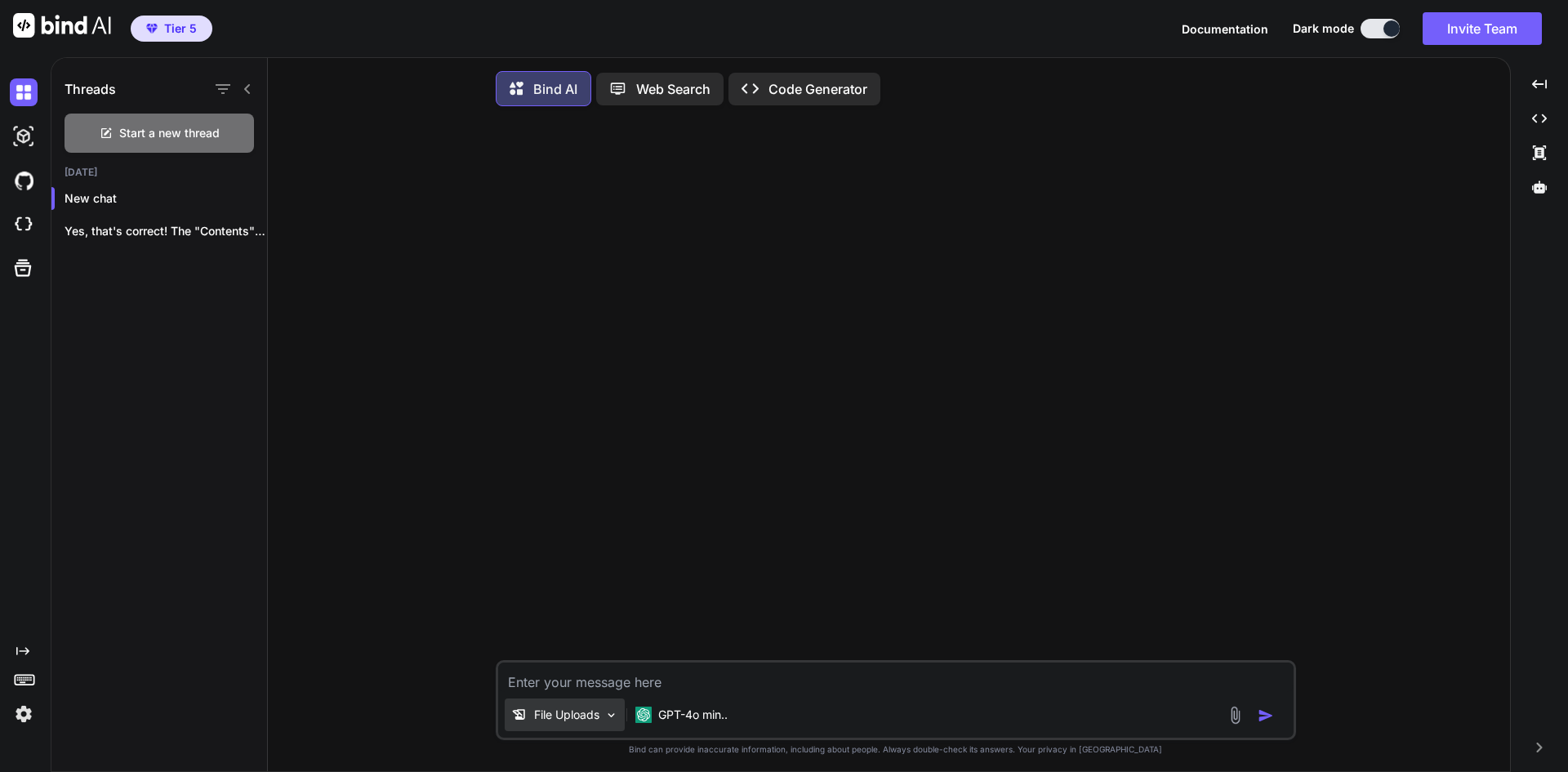
click at [589, 720] on p "File Uploads" at bounding box center [567, 714] width 65 height 17
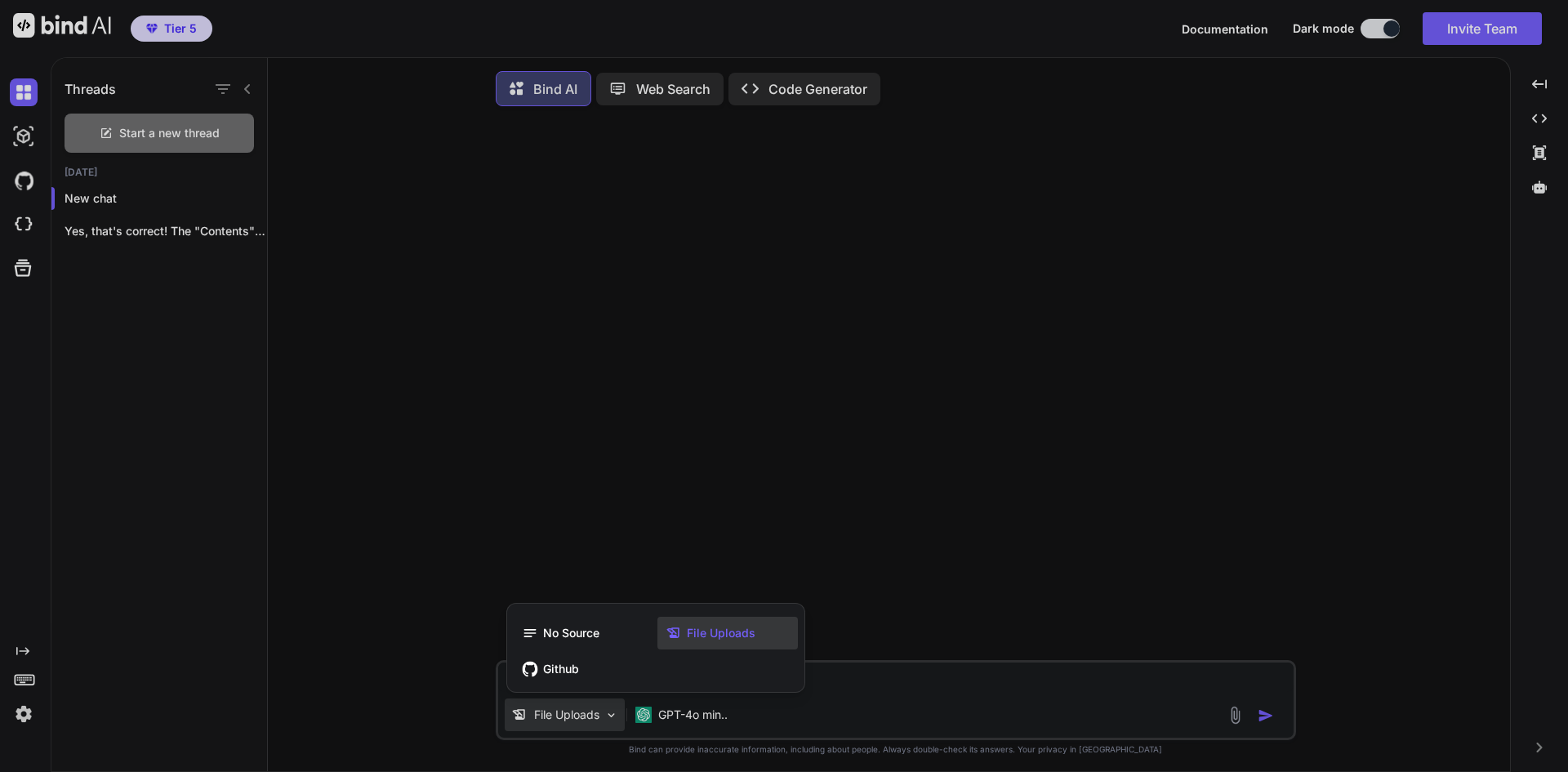
drag, startPoint x: 1222, startPoint y: 713, endPoint x: 1236, endPoint y: 716, distance: 14.3
click at [1236, 716] on div at bounding box center [784, 386] width 1568 height 772
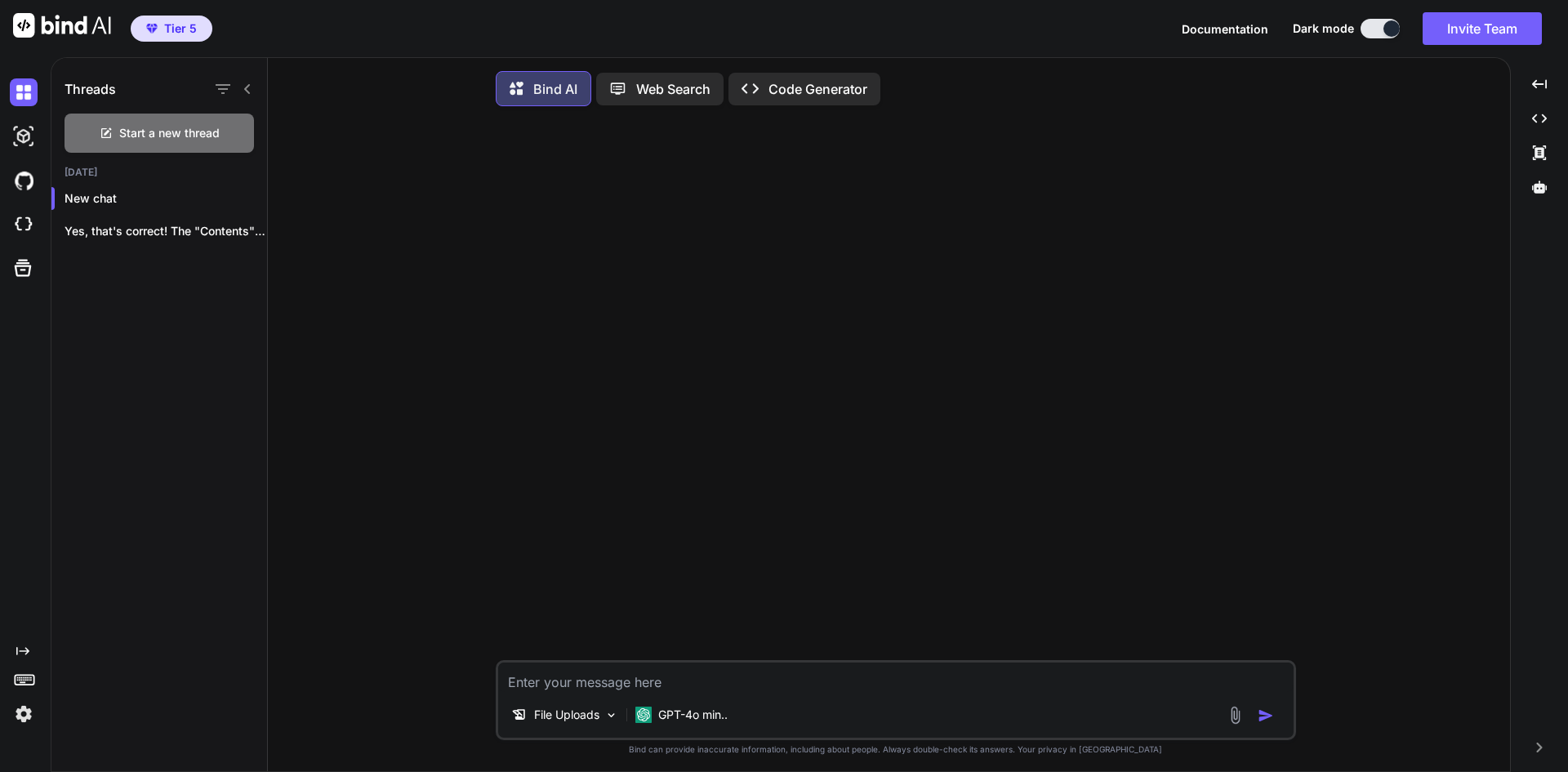
click at [1236, 716] on img at bounding box center [1236, 715] width 19 height 19
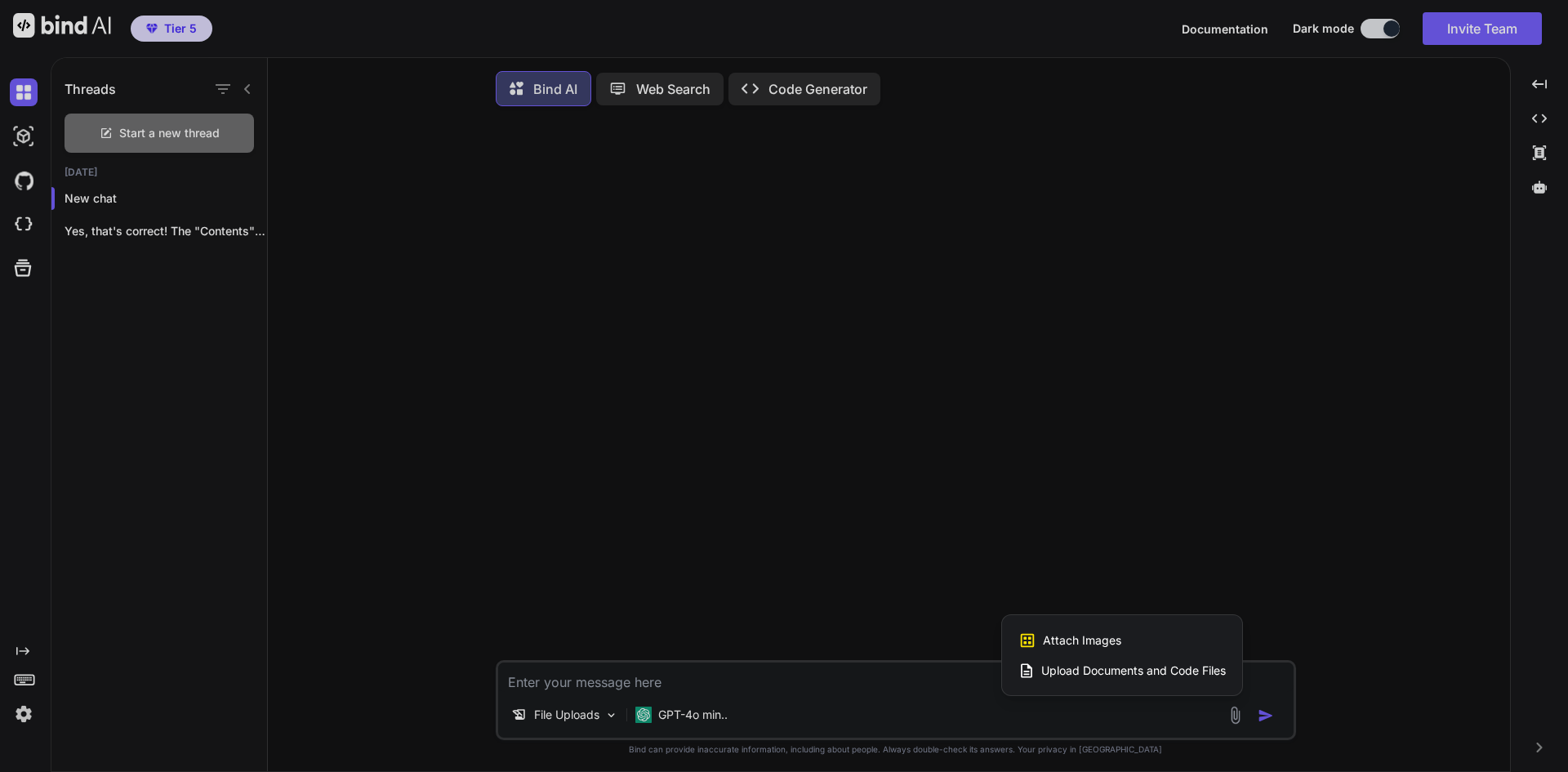
click at [1156, 666] on div "Upload Documents and Code Files" at bounding box center [1122, 671] width 208 height 30
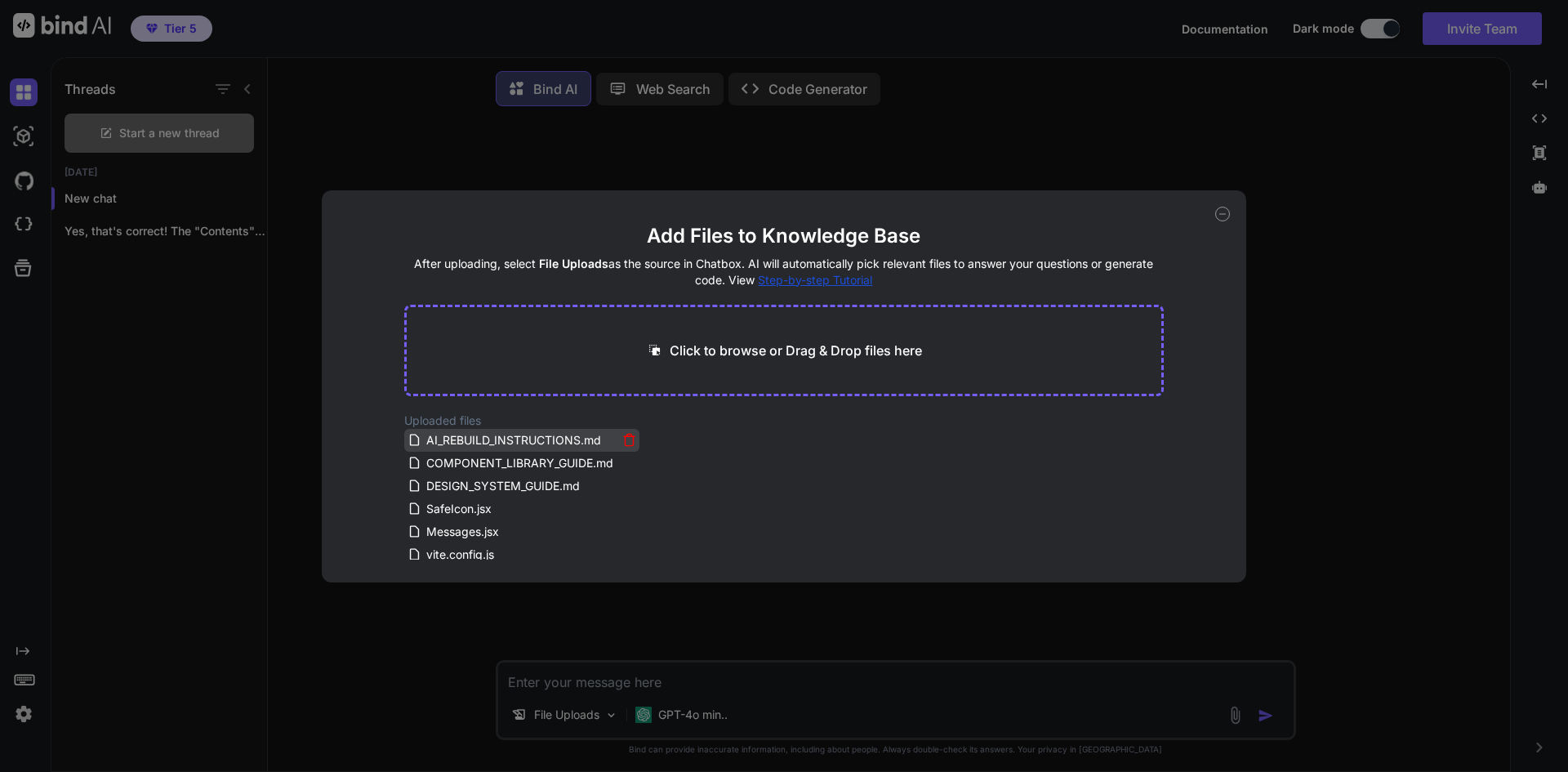
click at [509, 439] on span "AI_REBUILD_INSTRUCTIONS.md" at bounding box center [513, 441] width 178 height 20
click at [502, 454] on span "COMPONENT_LIBRARY_GUIDE.md" at bounding box center [519, 463] width 190 height 20
click at [1470, 369] on div "Add Files to Knowledge Base After uploading, select File Uploads as the source …" at bounding box center [784, 386] width 1568 height 772
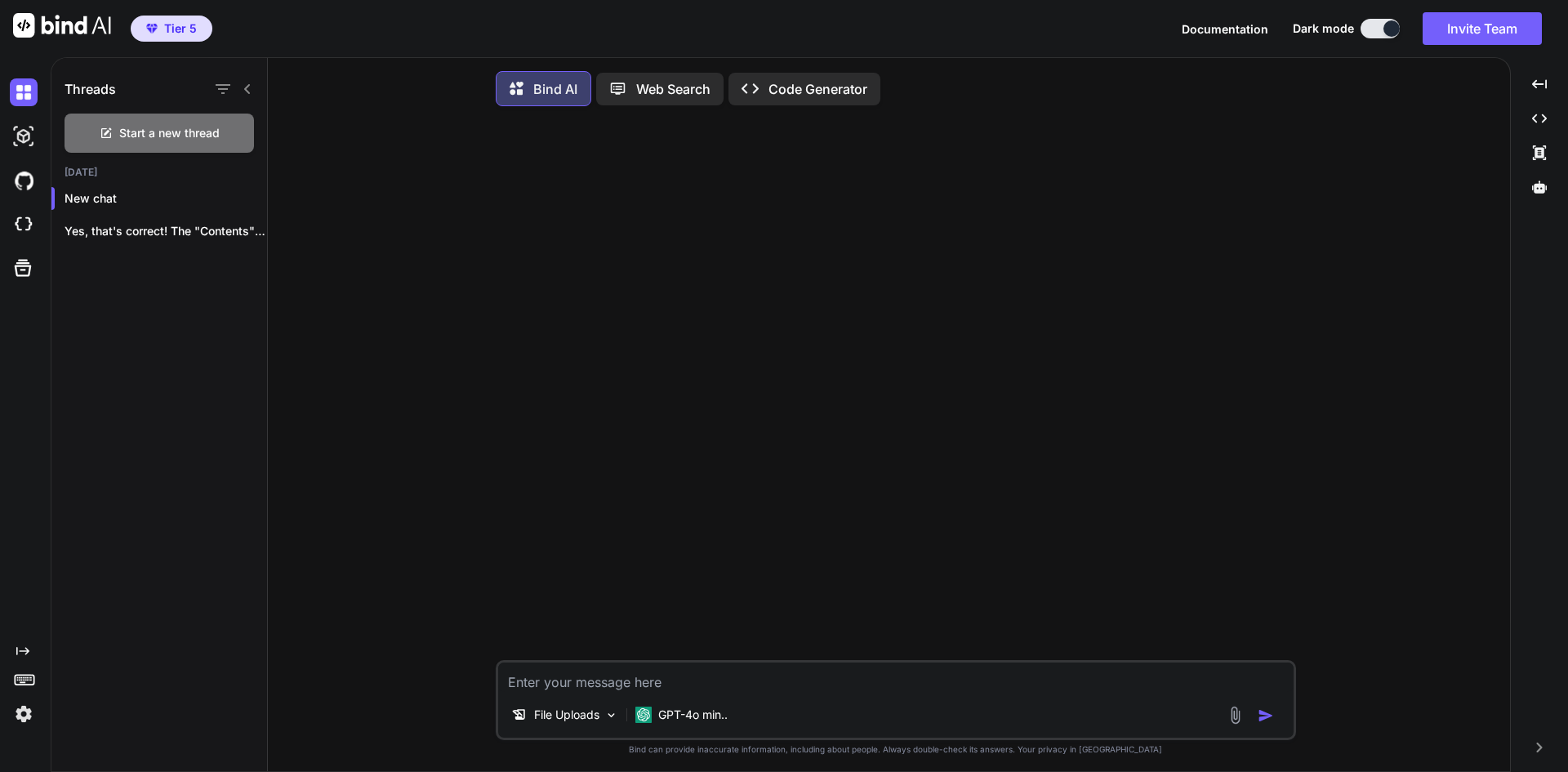
click at [864, 688] on textarea at bounding box center [896, 677] width 796 height 30
click at [672, 728] on div "GPT-4o min.." at bounding box center [681, 714] width 105 height 32
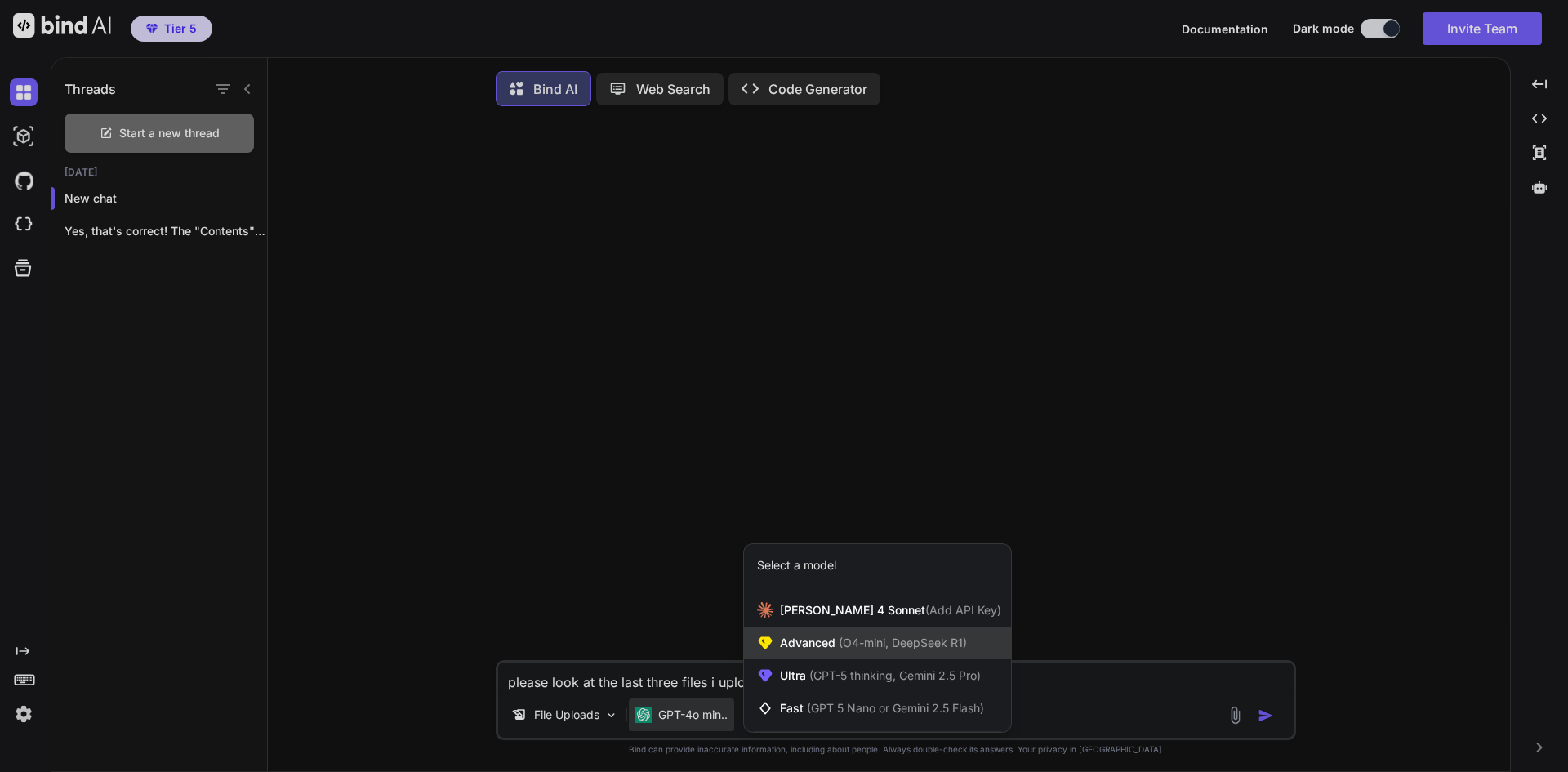
click at [812, 648] on span "Advanced (O4-mini, DeepSeek R1)" at bounding box center [874, 642] width 187 height 17
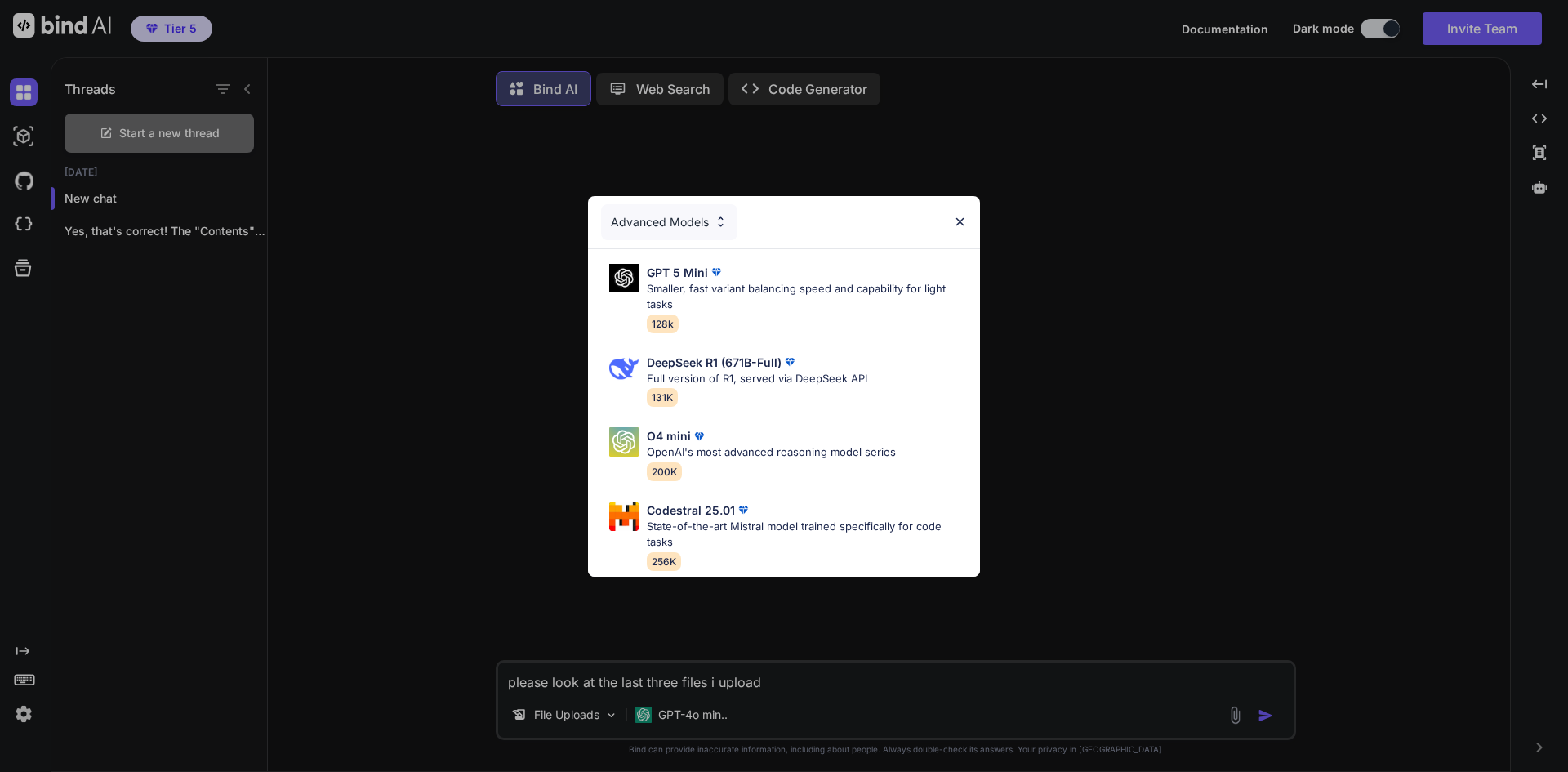
click at [958, 215] on img at bounding box center [960, 221] width 14 height 14
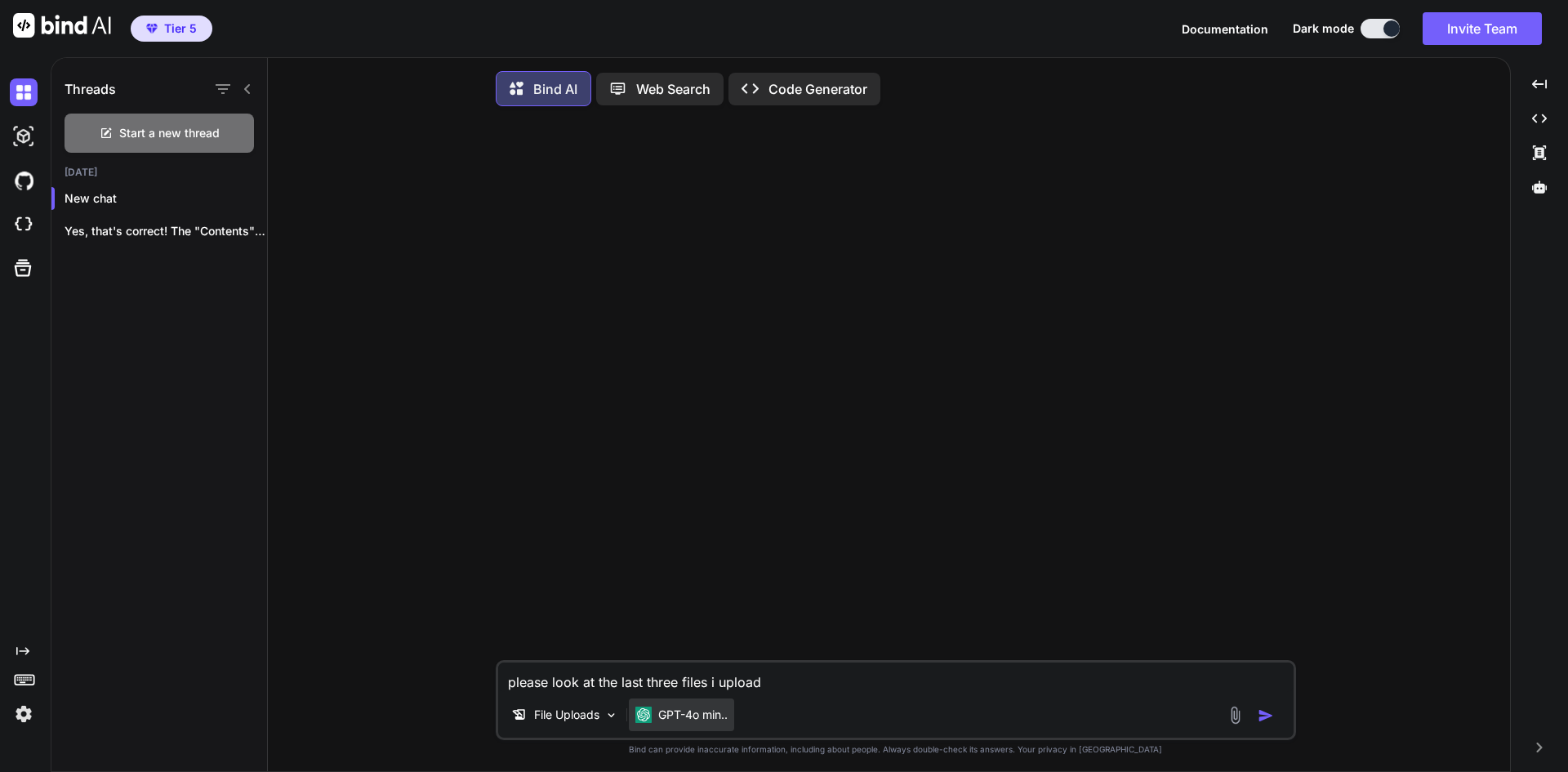
click at [703, 714] on p "GPT-4o min.." at bounding box center [693, 714] width 70 height 17
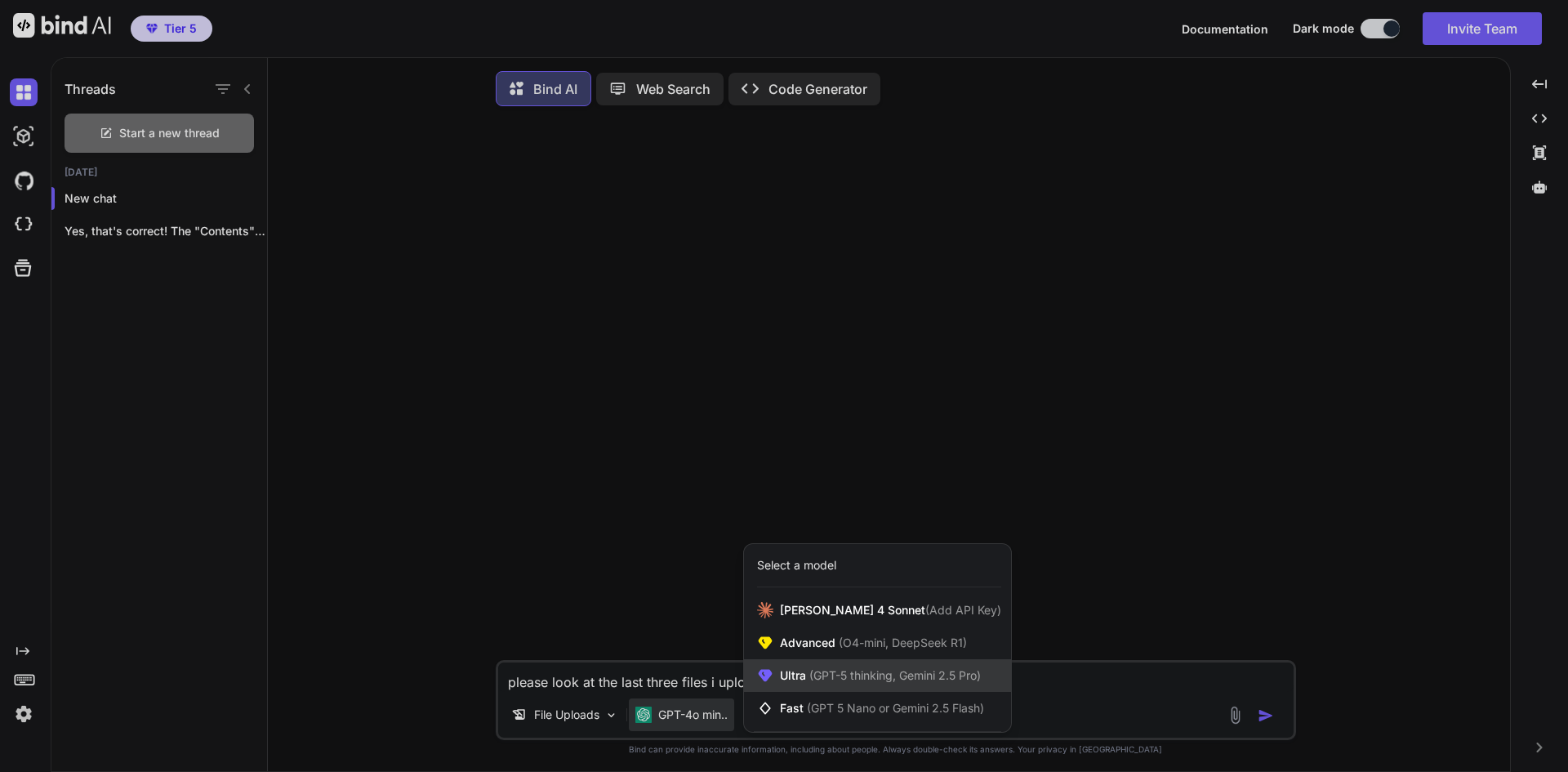
click at [823, 676] on span "(GPT-5 thinking, Gemini 2.5 Pro)" at bounding box center [894, 675] width 175 height 14
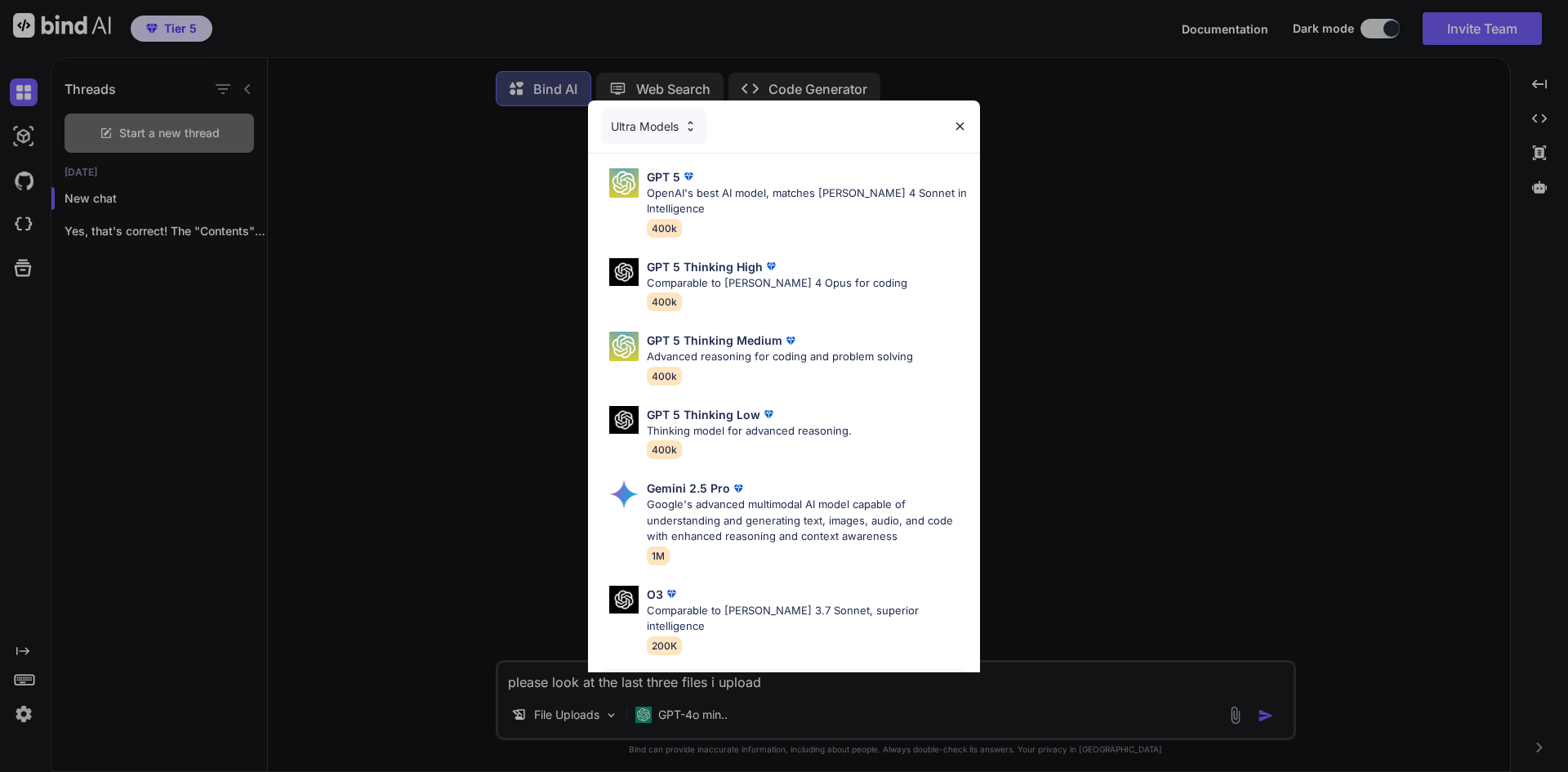
click at [706, 676] on p "[PERSON_NAME] 4 Sonnet" at bounding box center [721, 683] width 149 height 17
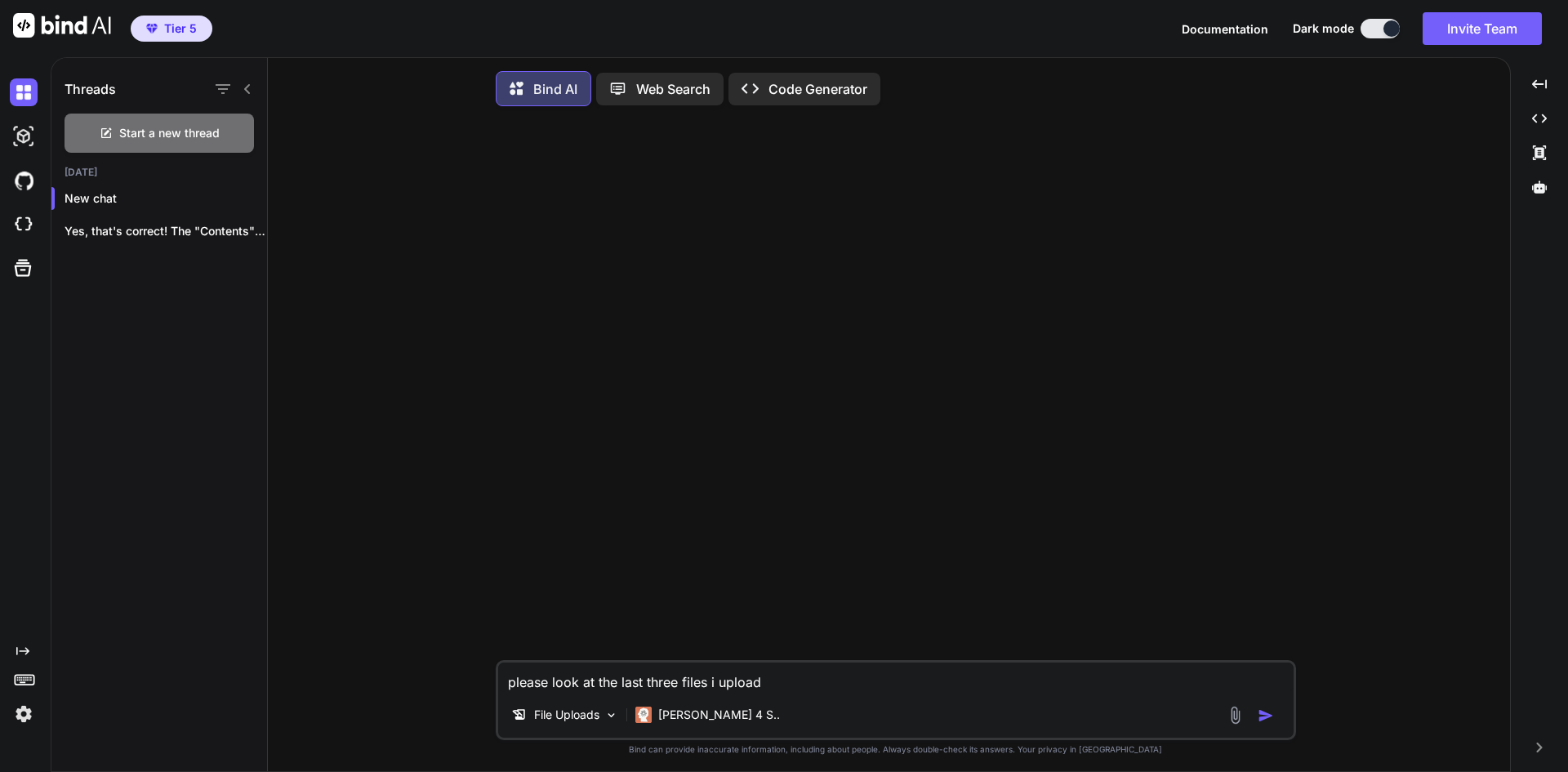
click at [774, 691] on textarea "please look at the last three files i upload" at bounding box center [896, 677] width 796 height 30
type textarea "please look at the last three files i upload and rebuild the app and discribed …"
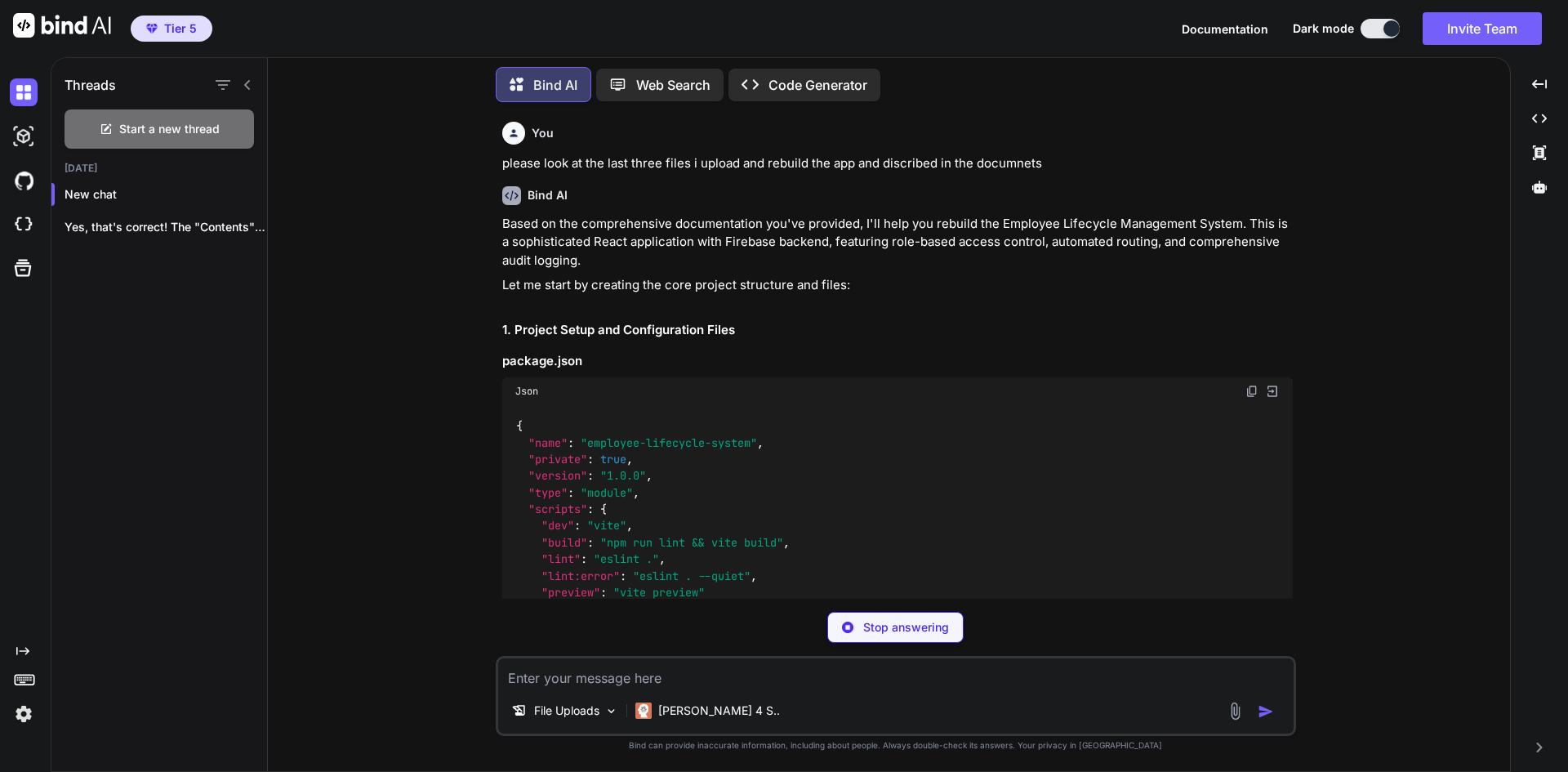
click at [1415, 328] on div "You please look at the last three files i upload and rebuild the app and discri…" at bounding box center [896, 443] width 1230 height 656
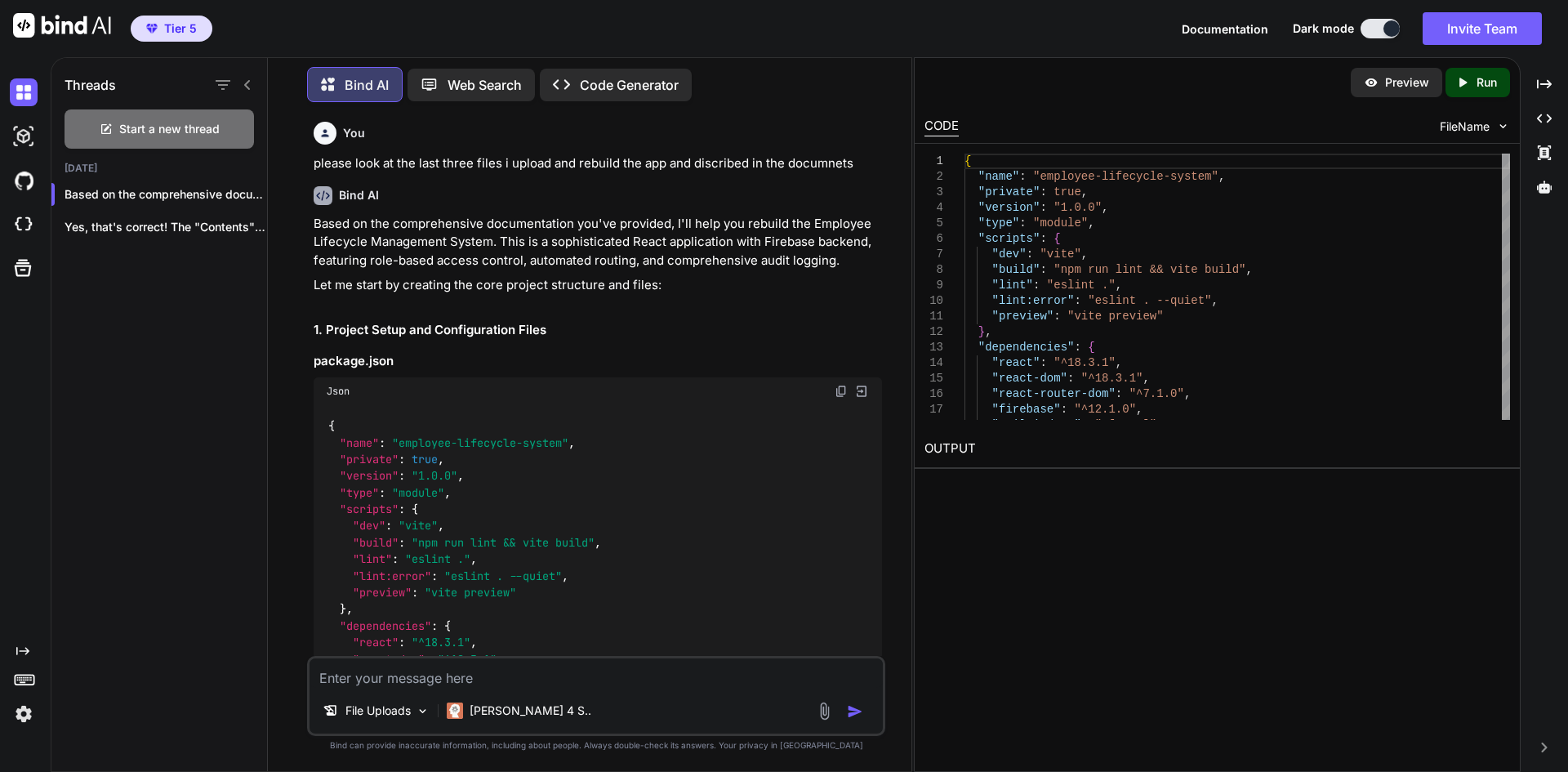
click at [746, 337] on h2 "1. Project Setup and Configuration Files" at bounding box center [598, 329] width 569 height 19
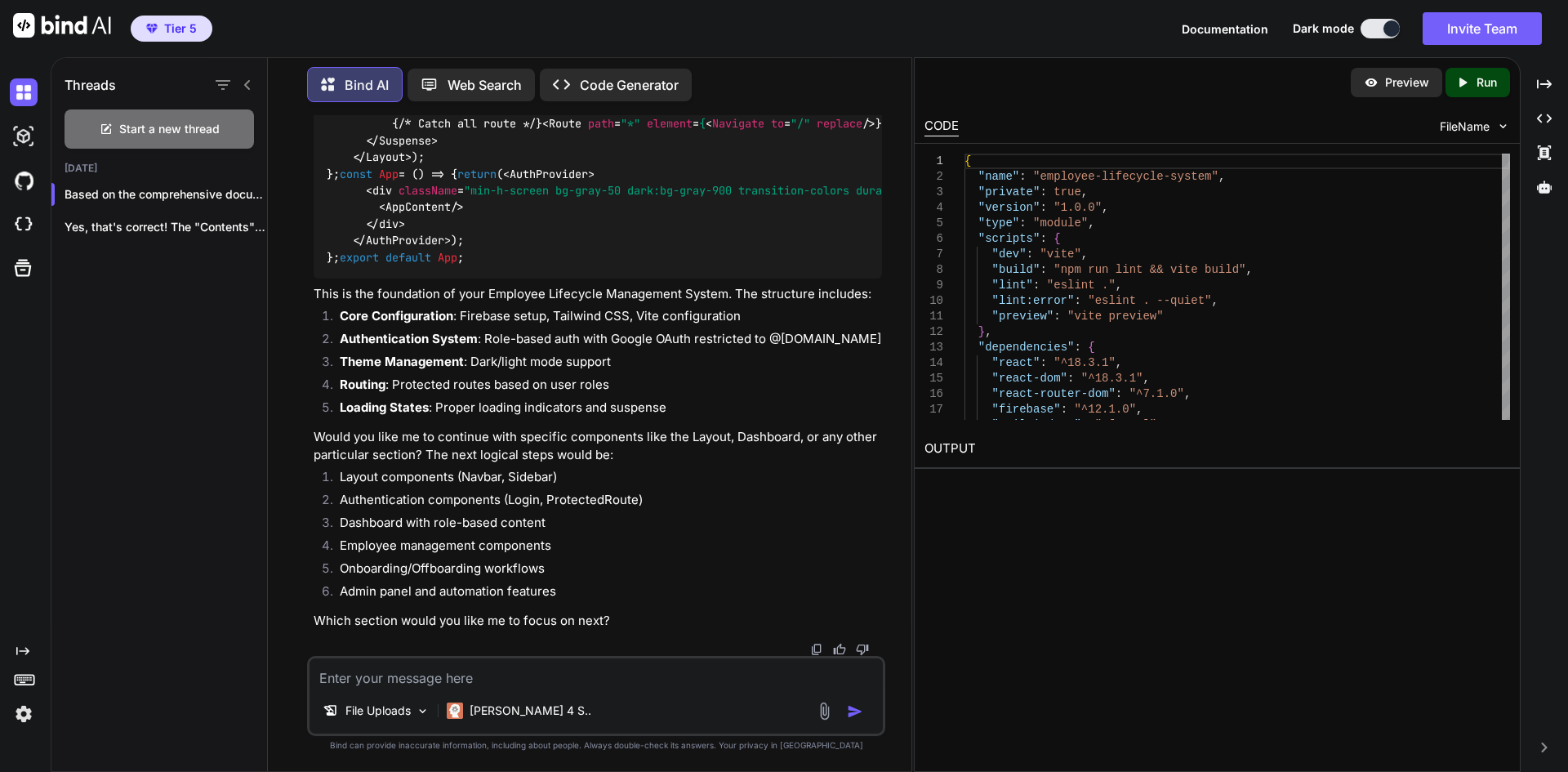
scroll to position [11985, 0]
